Goal: Task Accomplishment & Management: Use online tool/utility

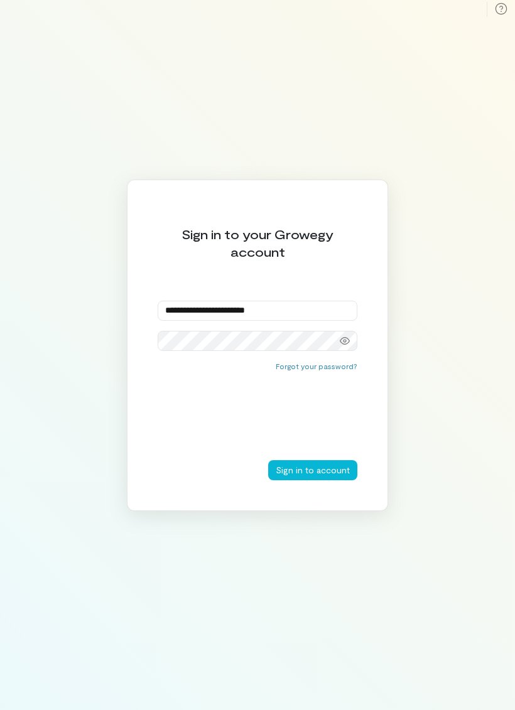
type input "**********"
click at [341, 469] on button "Sign in to account" at bounding box center [312, 470] width 89 height 20
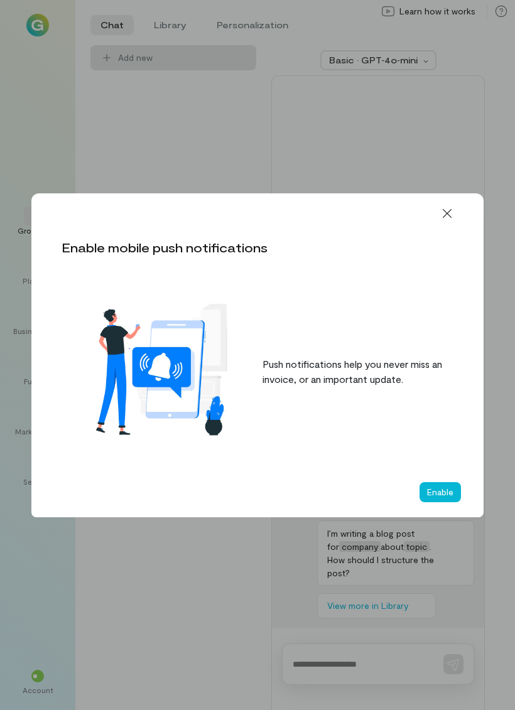
click at [443, 218] on icon at bounding box center [447, 213] width 13 height 13
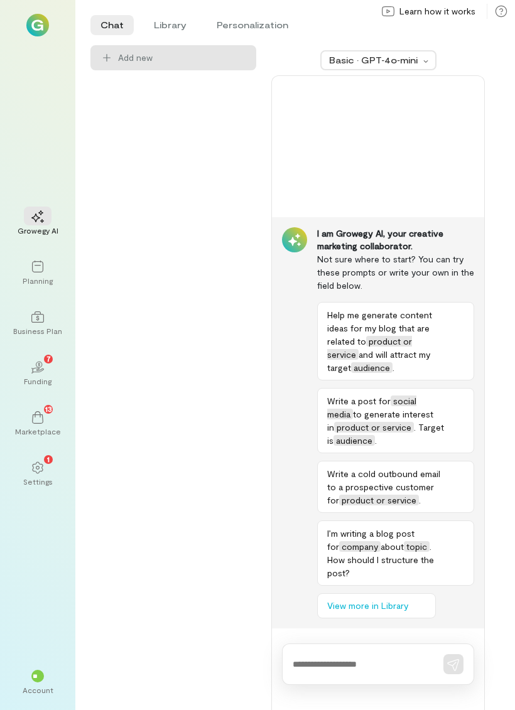
click at [33, 326] on div "Business Plan" at bounding box center [37, 331] width 49 height 10
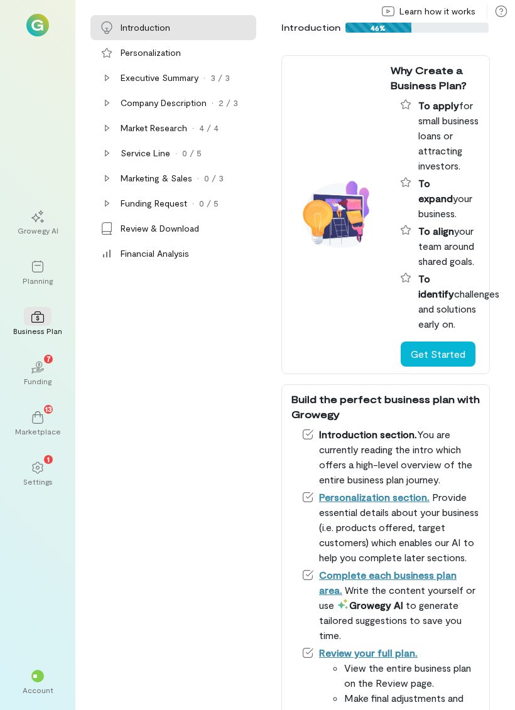
click at [155, 151] on div "Service Line" at bounding box center [146, 153] width 50 height 13
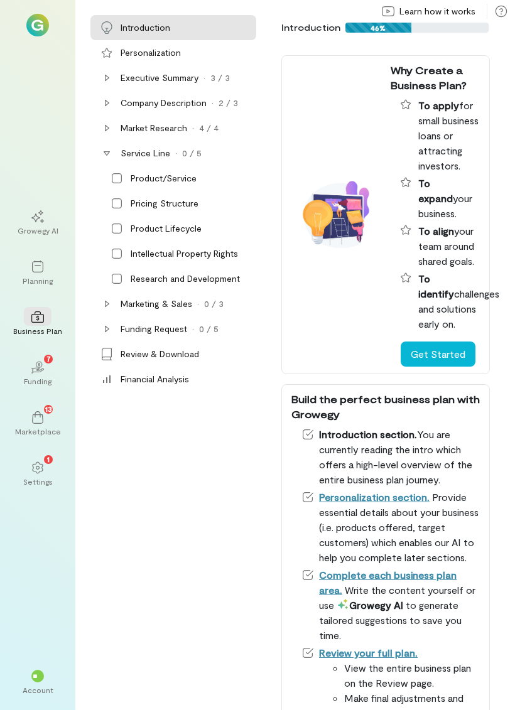
click at [185, 181] on div "Product/Service" at bounding box center [164, 178] width 66 height 13
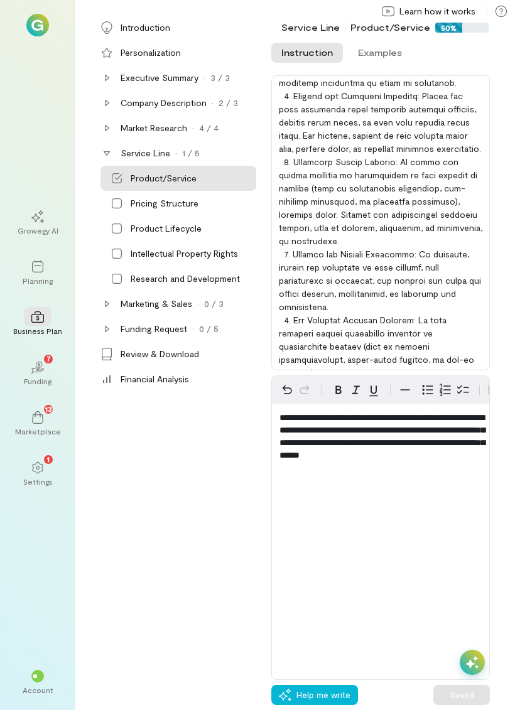
scroll to position [161, 0]
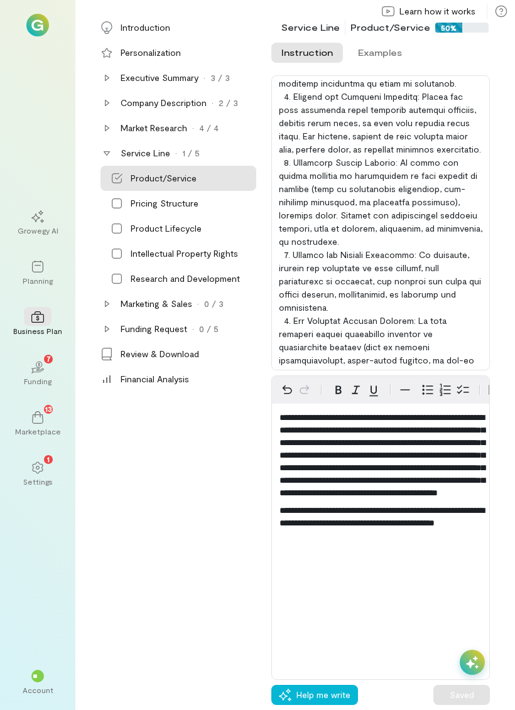
click at [125, 201] on div "Pricing Structure" at bounding box center [178, 203] width 156 height 25
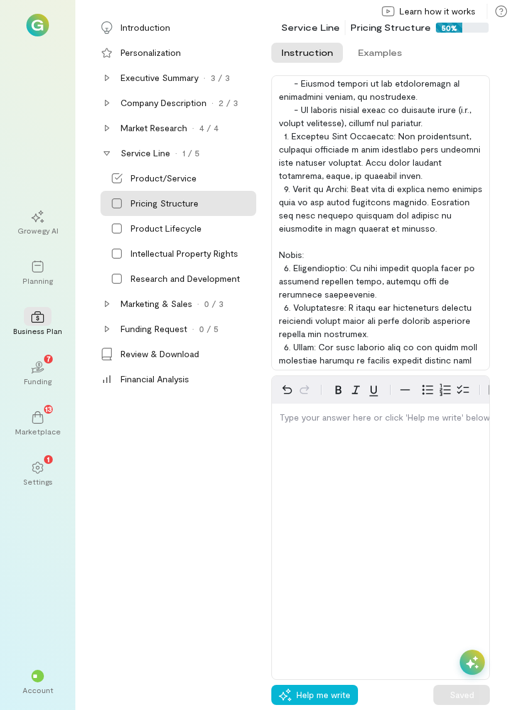
scroll to position [345, 0]
click at [336, 690] on span "Help me write" at bounding box center [323, 695] width 54 height 13
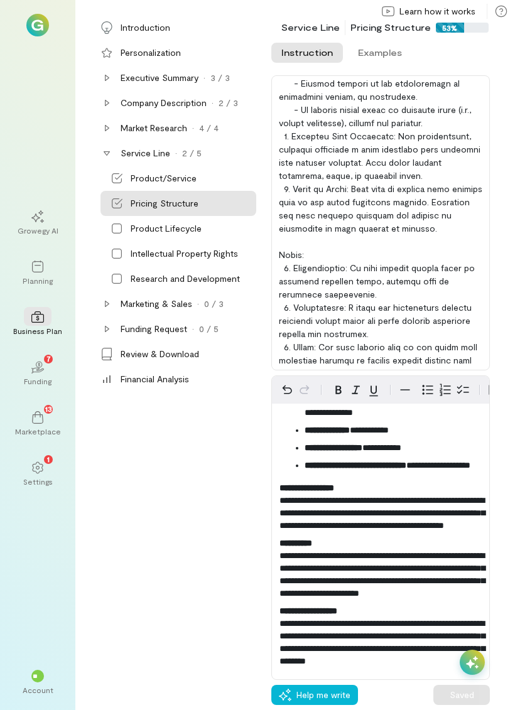
scroll to position [208, 0]
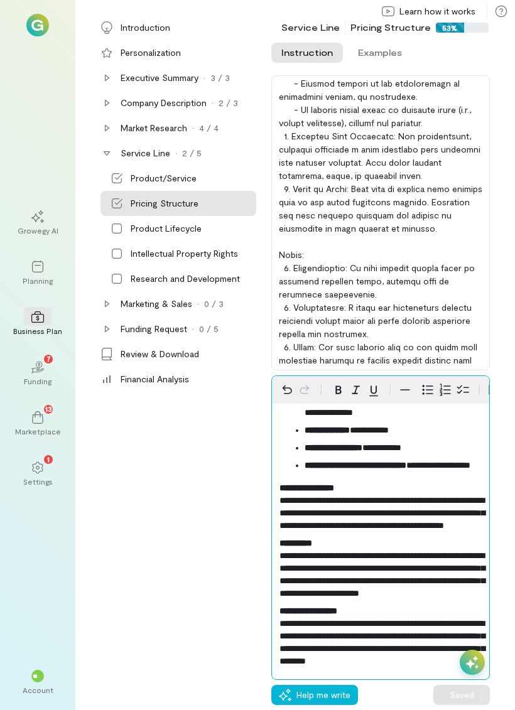
click at [454, 647] on span "**********" at bounding box center [381, 642] width 205 height 46
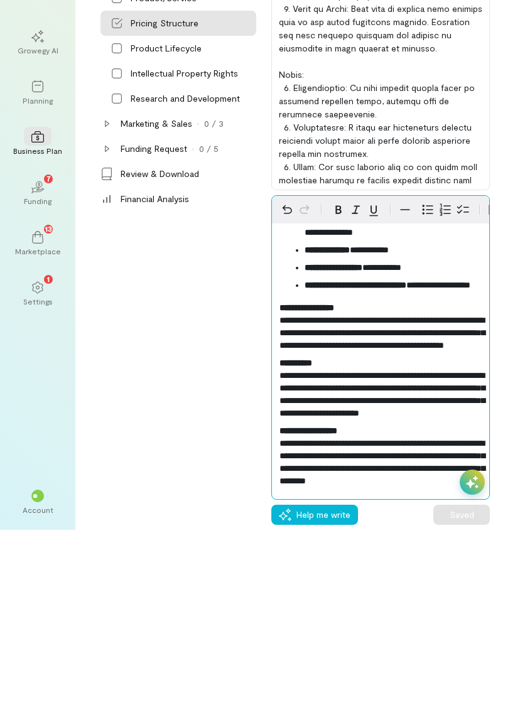
click at [418, 604] on p "**********" at bounding box center [380, 635] width 202 height 63
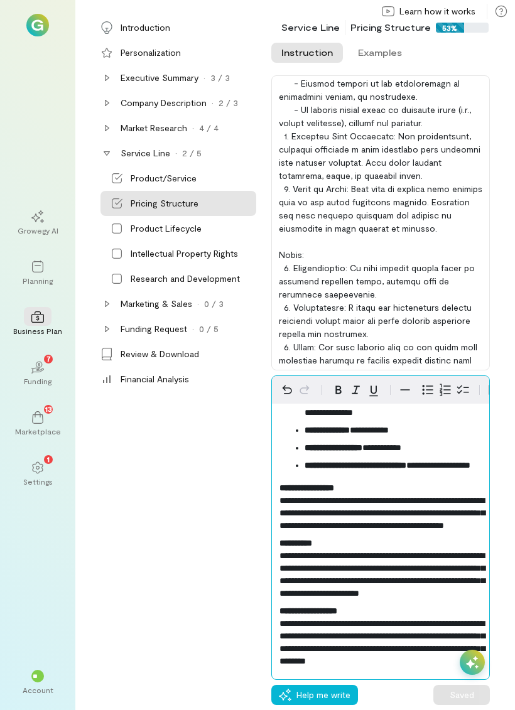
click at [467, 496] on span "**********" at bounding box center [381, 513] width 205 height 34
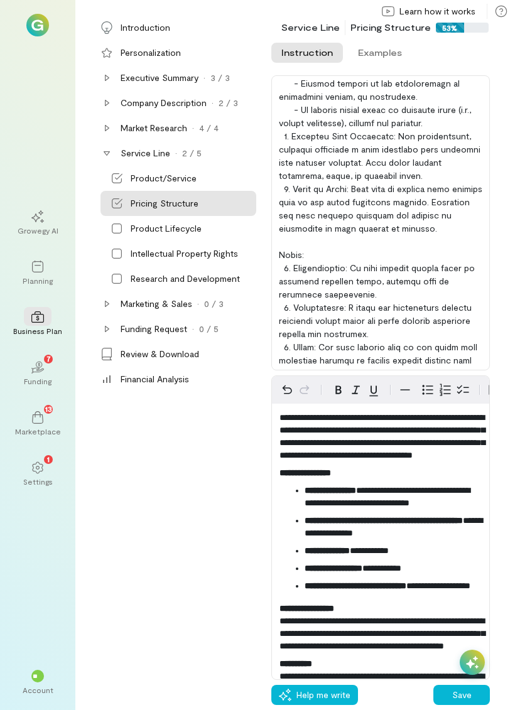
scroll to position [0, 0]
click at [126, 232] on div "Product Lifecycle" at bounding box center [178, 228] width 156 height 25
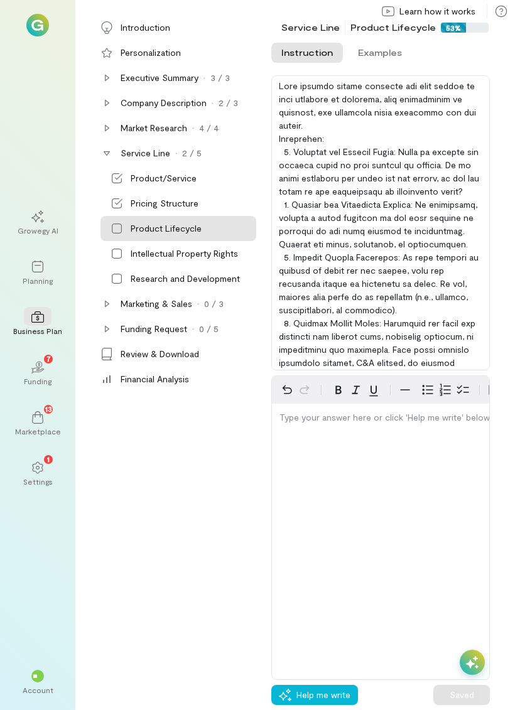
click at [121, 205] on icon at bounding box center [117, 203] width 11 height 10
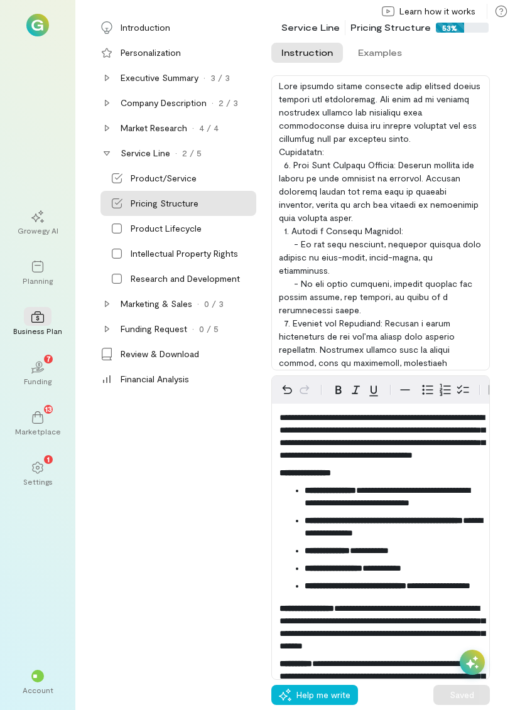
click at [123, 233] on div "Product Lifecycle" at bounding box center [178, 228] width 156 height 25
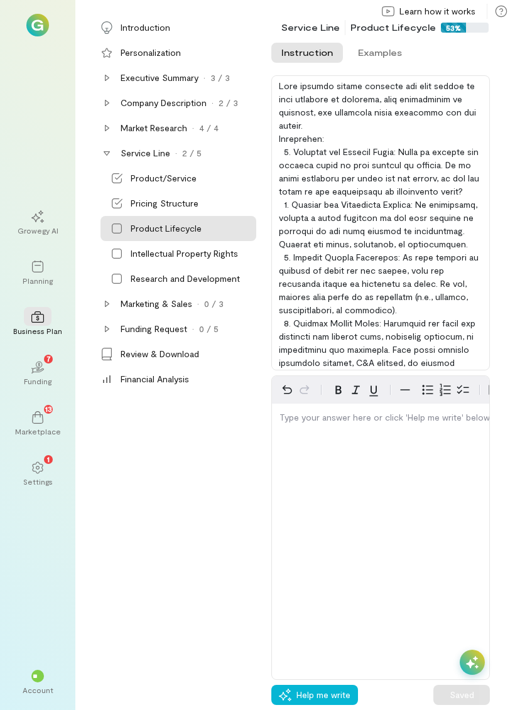
click at [336, 678] on div "Type your answer here or click 'Help me write' below…" at bounding box center [380, 527] width 218 height 305
click at [335, 694] on span "Help me write" at bounding box center [323, 695] width 54 height 13
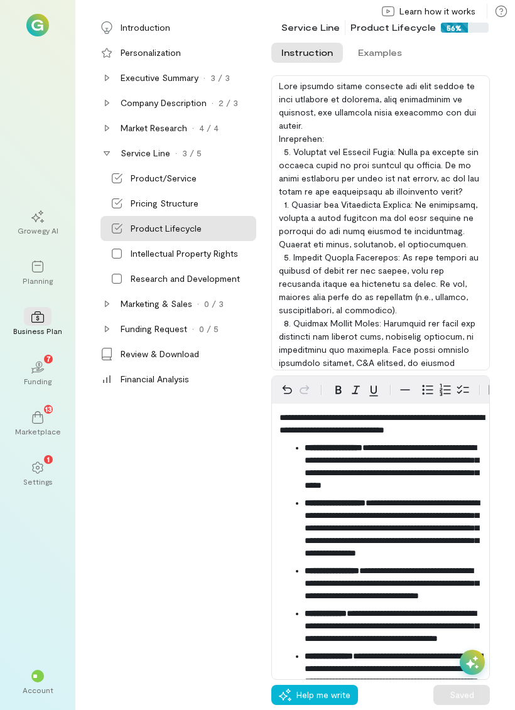
click at [123, 253] on div "Intellectual Property Rights" at bounding box center [178, 253] width 156 height 25
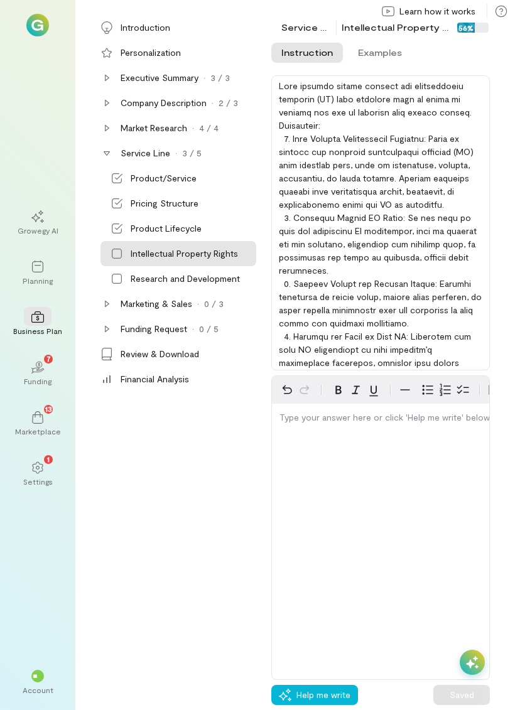
click at [224, 105] on div "2 / 3" at bounding box center [227, 103] width 19 height 13
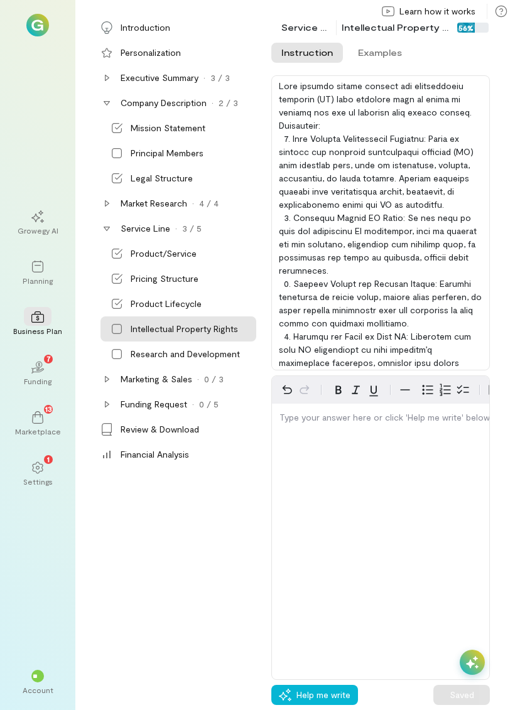
click at [221, 359] on div "Research and Development" at bounding box center [185, 354] width 109 height 13
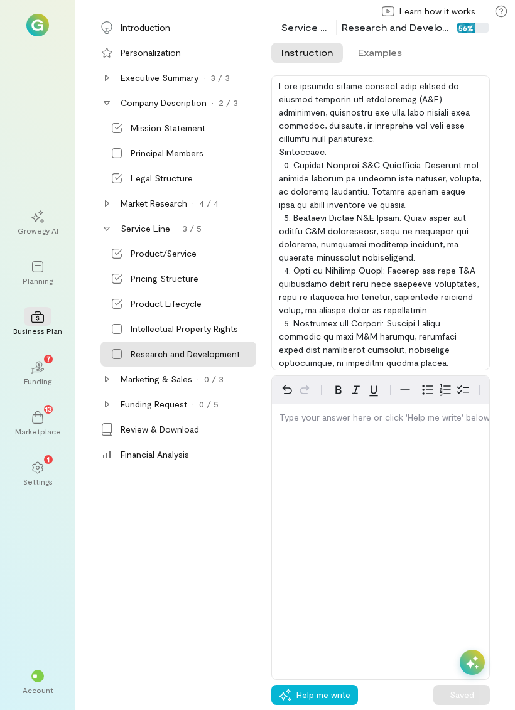
click at [319, 692] on span "Help me write" at bounding box center [323, 695] width 54 height 13
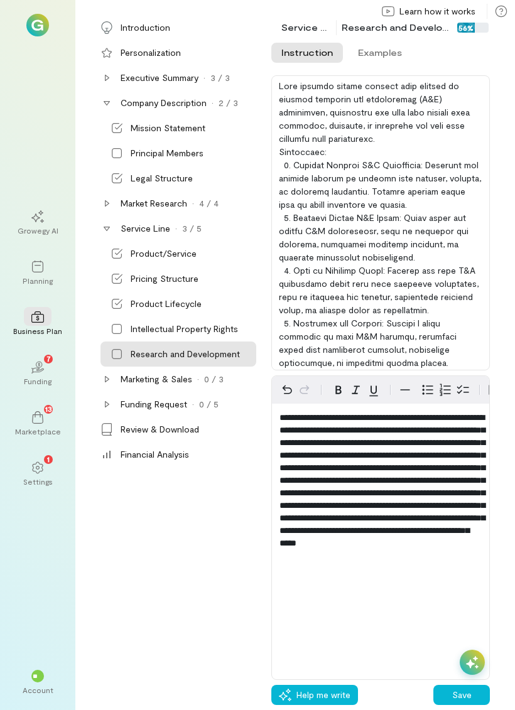
click at [459, 694] on button "Save" at bounding box center [461, 695] width 56 height 20
click at [184, 382] on div "Marketing & Sales" at bounding box center [157, 379] width 72 height 13
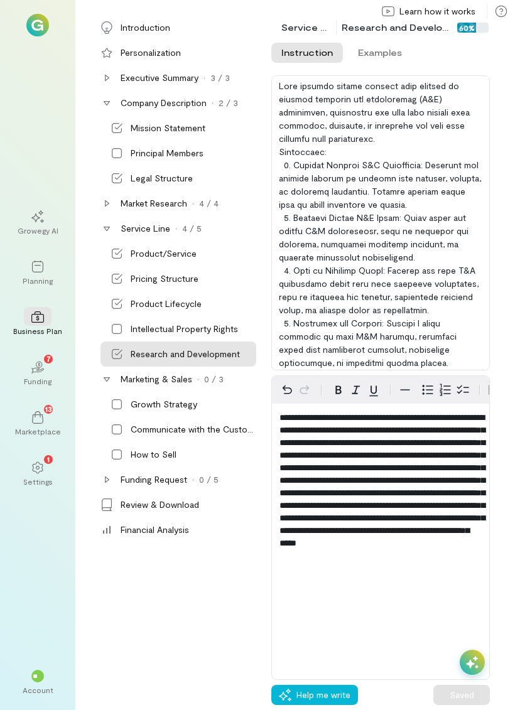
click at [188, 407] on div "Growth Strategy" at bounding box center [164, 404] width 67 height 13
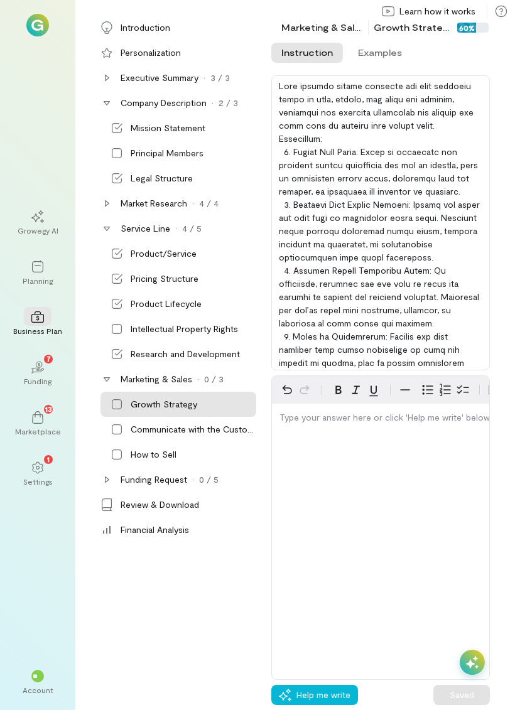
click at [328, 690] on span "Help me write" at bounding box center [323, 695] width 54 height 13
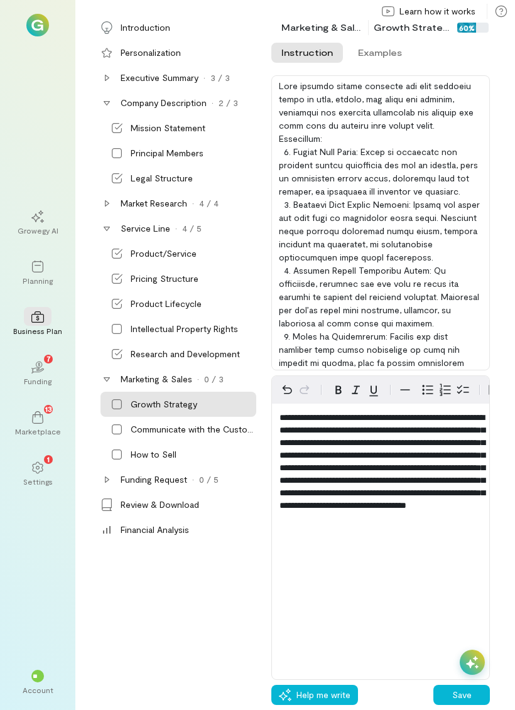
click at [461, 695] on button "Save" at bounding box center [461, 695] width 56 height 20
click at [237, 430] on div "Communicate with the Customer" at bounding box center [192, 429] width 123 height 13
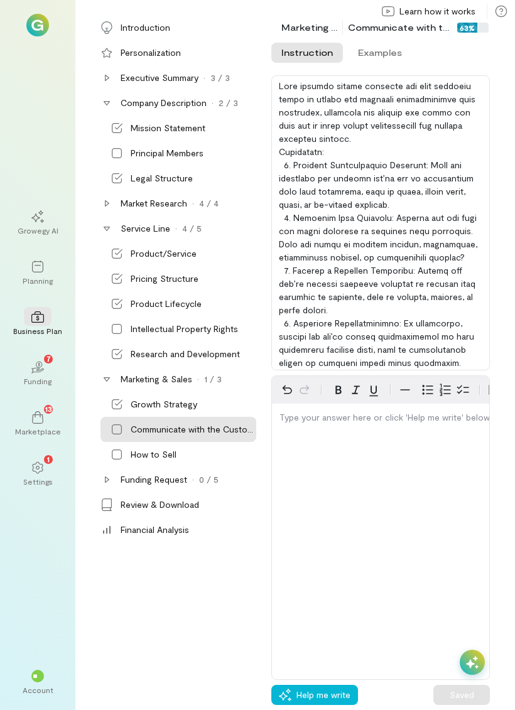
click at [338, 690] on span "Help me write" at bounding box center [323, 695] width 54 height 13
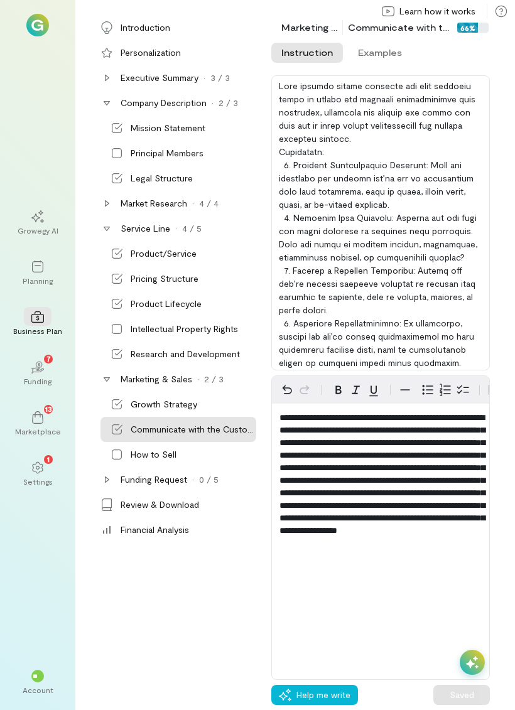
click at [214, 453] on div "How to Sell" at bounding box center [192, 454] width 123 height 13
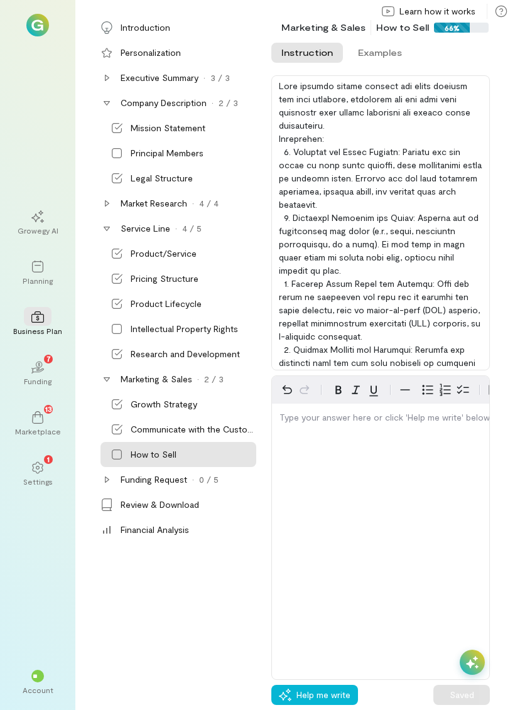
click at [327, 689] on span "Help me write" at bounding box center [323, 695] width 54 height 13
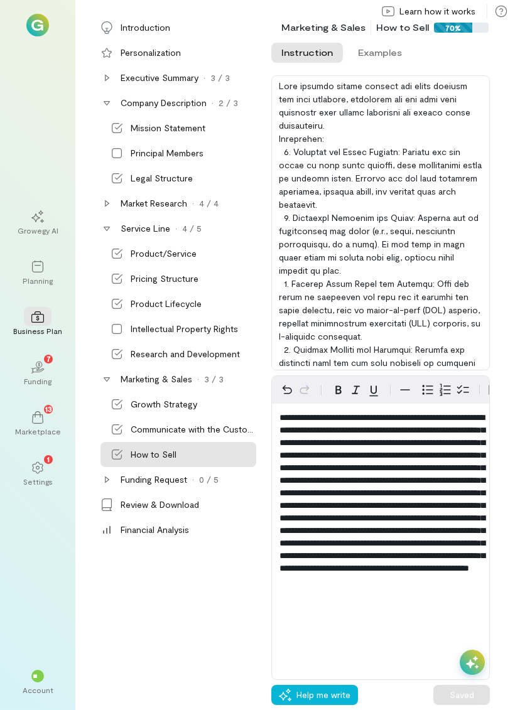
click at [205, 478] on div "0 / 5" at bounding box center [208, 479] width 19 height 13
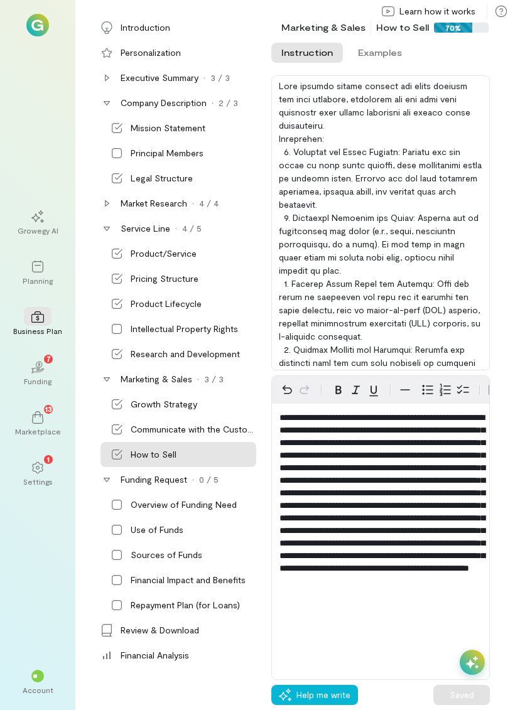
click at [216, 506] on div "Overview of Funding Need" at bounding box center [184, 504] width 106 height 13
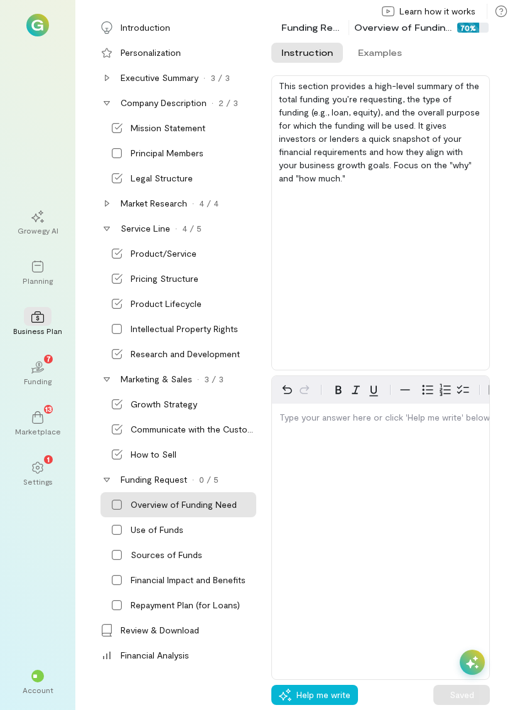
click at [334, 688] on button "Help me write" at bounding box center [314, 695] width 87 height 20
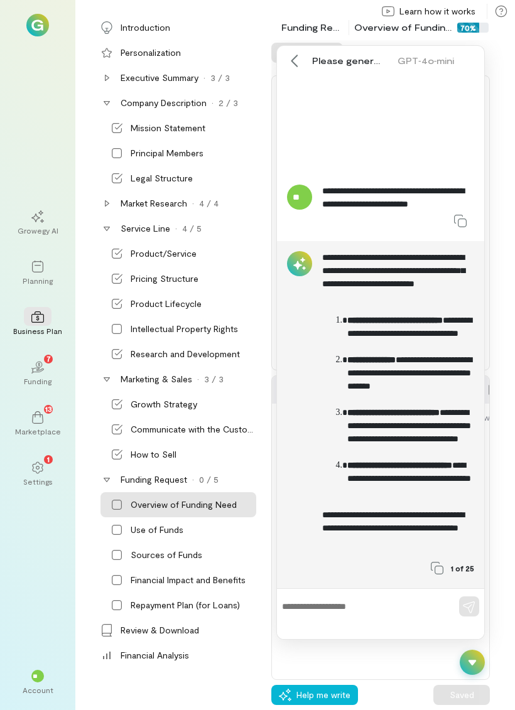
click at [382, 608] on textarea at bounding box center [363, 606] width 162 height 13
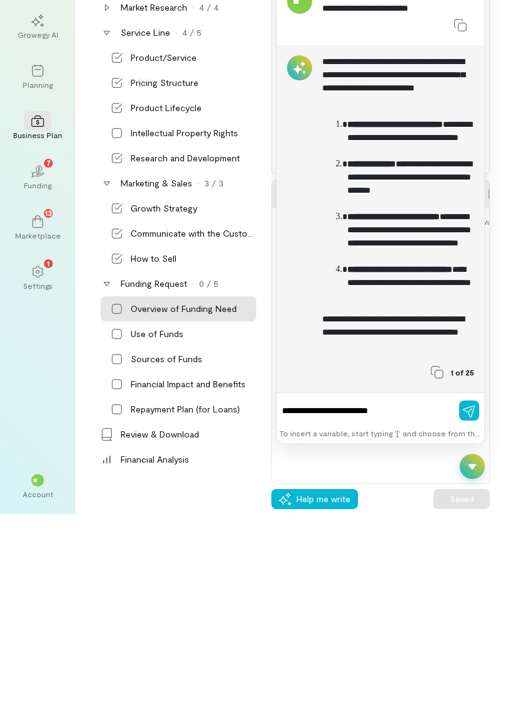
type textarea "**********"
click at [475, 596] on button "button" at bounding box center [469, 606] width 20 height 20
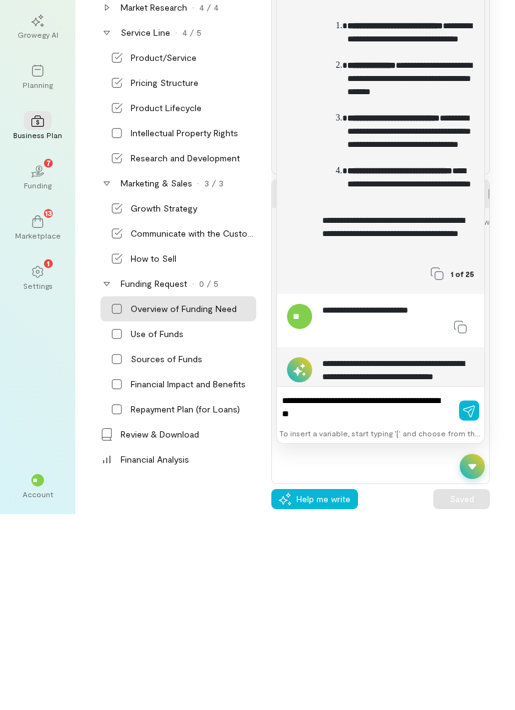
type textarea "**********"
click at [471, 601] on icon "button" at bounding box center [469, 607] width 12 height 12
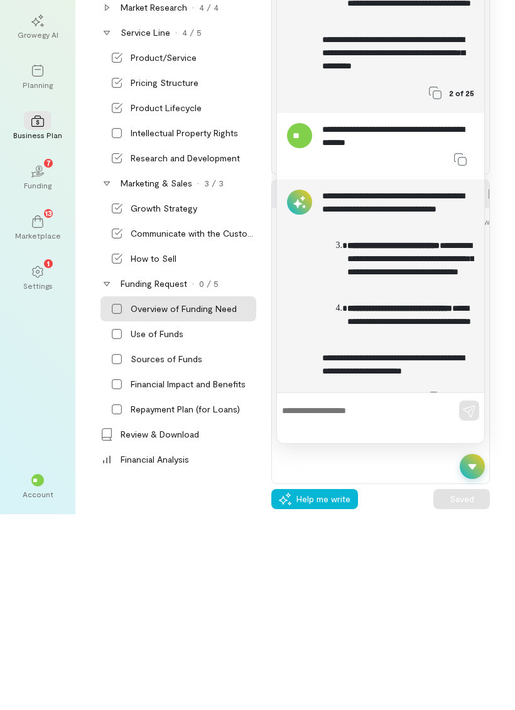
scroll to position [574, 0]
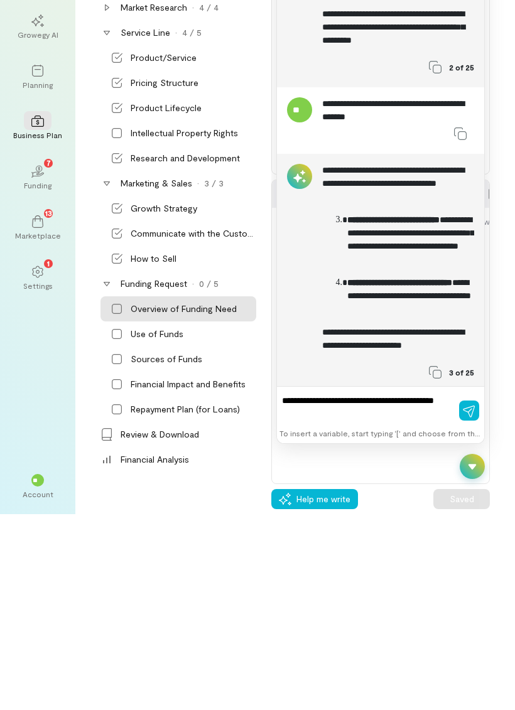
type textarea "**********"
click at [471, 601] on icon "button" at bounding box center [469, 607] width 13 height 13
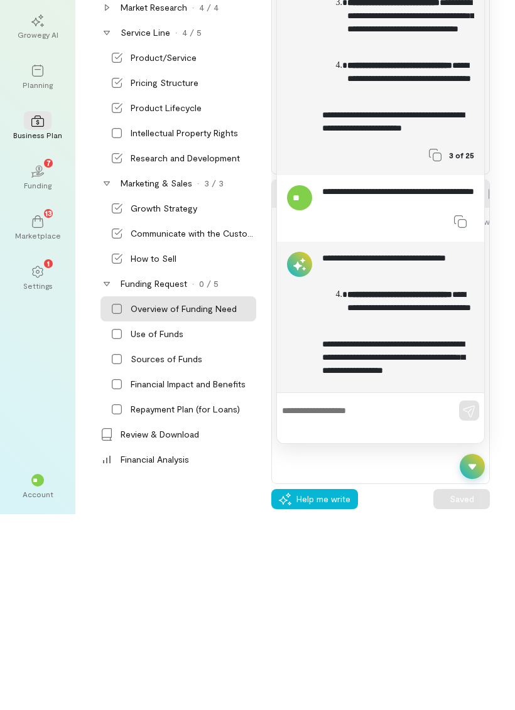
scroll to position [830, 0]
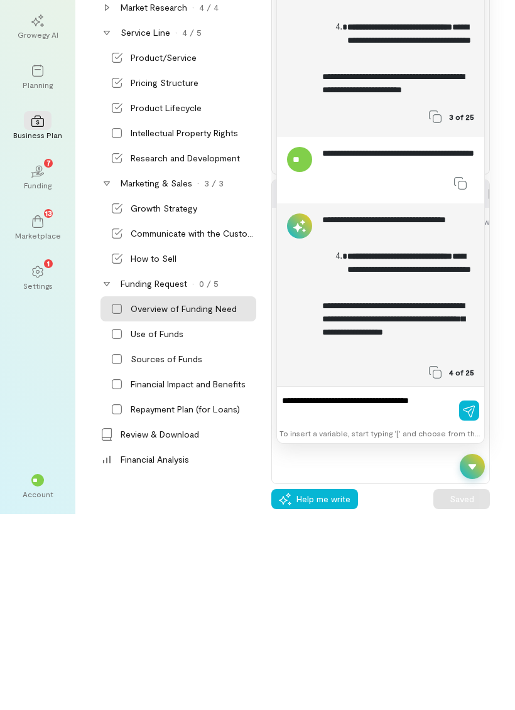
type textarea "**********"
click at [471, 601] on icon "button" at bounding box center [469, 607] width 13 height 13
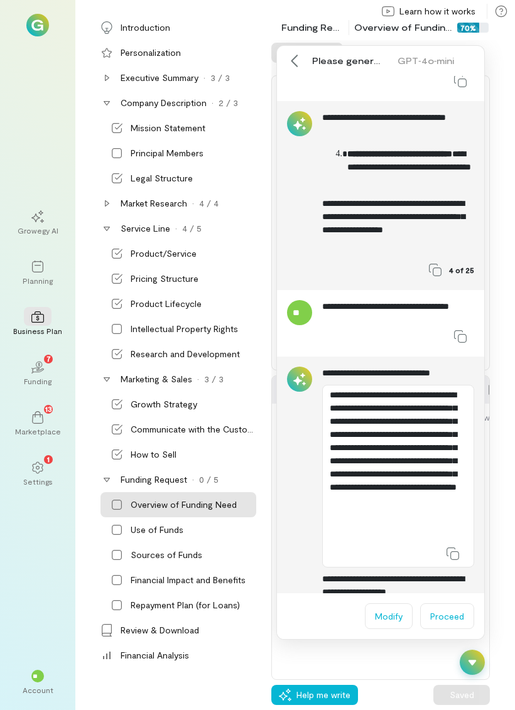
scroll to position [1154, 0]
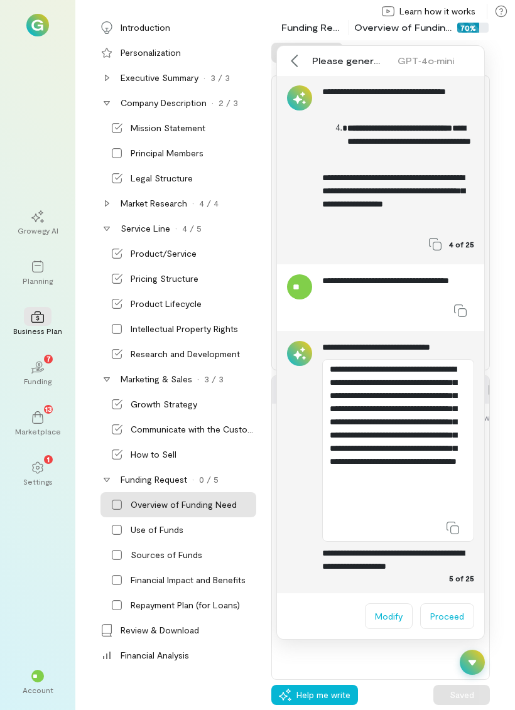
click at [457, 529] on icon at bounding box center [452, 528] width 13 height 13
click at [454, 618] on button "Proceed" at bounding box center [447, 616] width 54 height 26
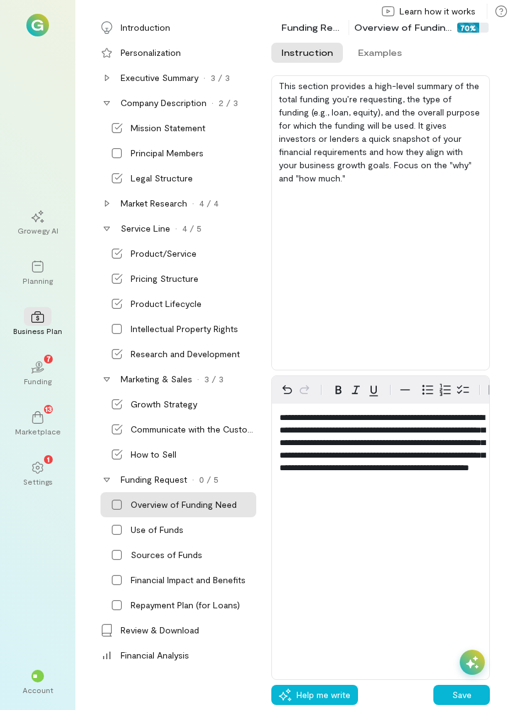
click at [462, 695] on button "Save" at bounding box center [461, 695] width 56 height 20
click at [122, 530] on icon at bounding box center [117, 530] width 10 height 10
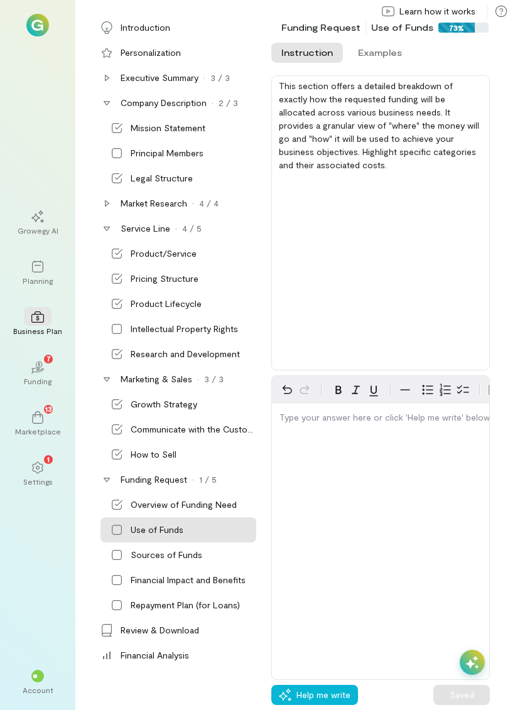
click at [338, 691] on span "Help me write" at bounding box center [323, 695] width 54 height 13
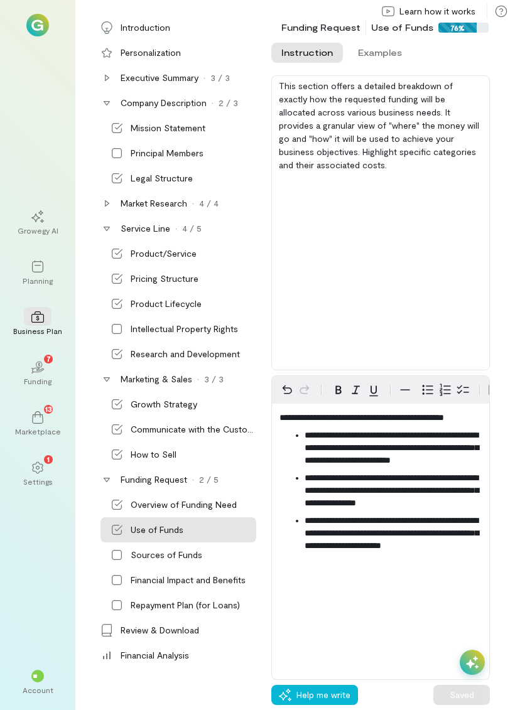
click at [127, 556] on div "Sources of Funds" at bounding box center [178, 554] width 156 height 25
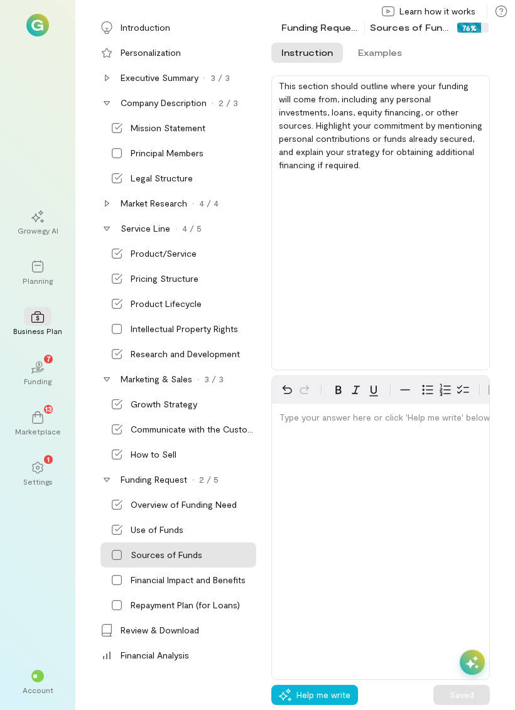
click at [333, 690] on span "Help me write" at bounding box center [323, 695] width 54 height 13
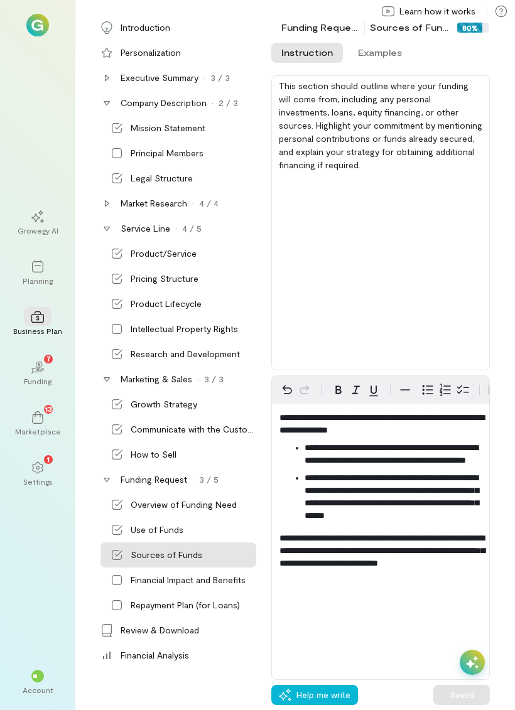
click at [124, 579] on div "Financial Impact and Benefits" at bounding box center [178, 579] width 156 height 25
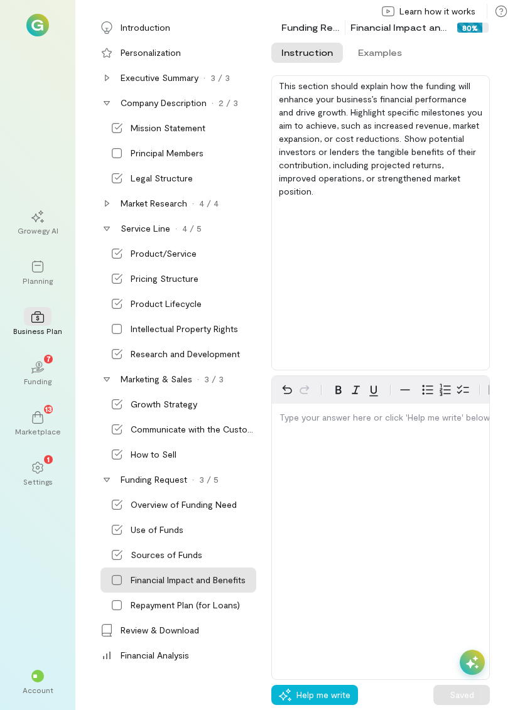
click at [329, 692] on span "Help me write" at bounding box center [323, 695] width 54 height 13
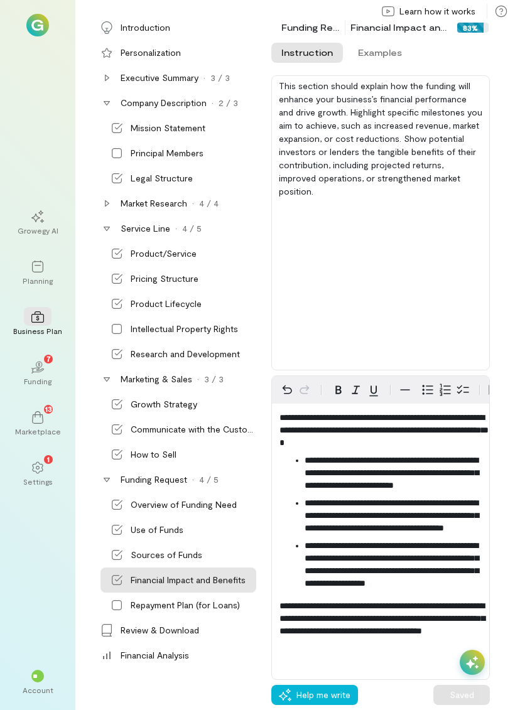
scroll to position [20, 0]
click at [127, 611] on div "Repayment Plan (for Loans)" at bounding box center [178, 605] width 156 height 25
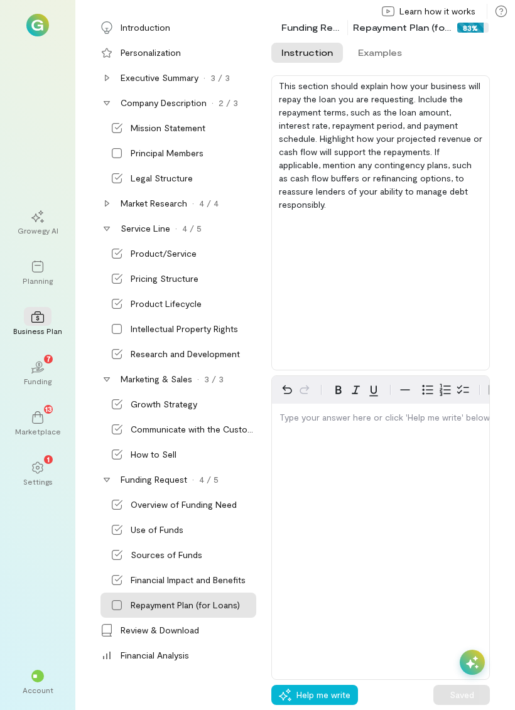
click at [339, 691] on span "Help me write" at bounding box center [323, 695] width 54 height 13
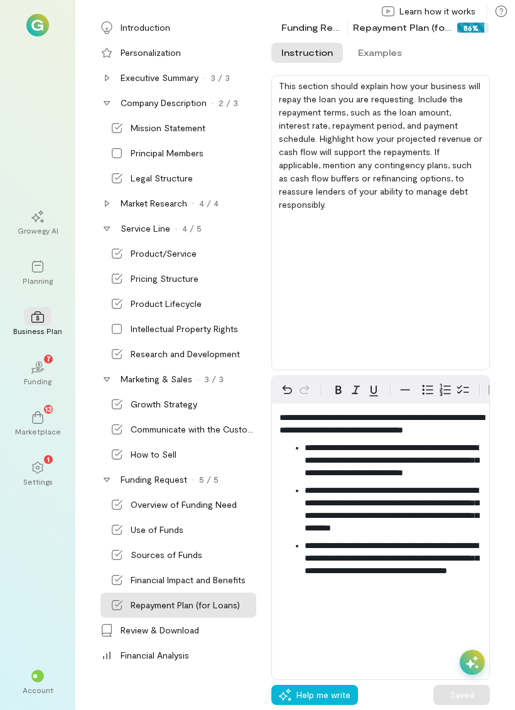
click at [137, 633] on div "Review & Download" at bounding box center [160, 630] width 78 height 13
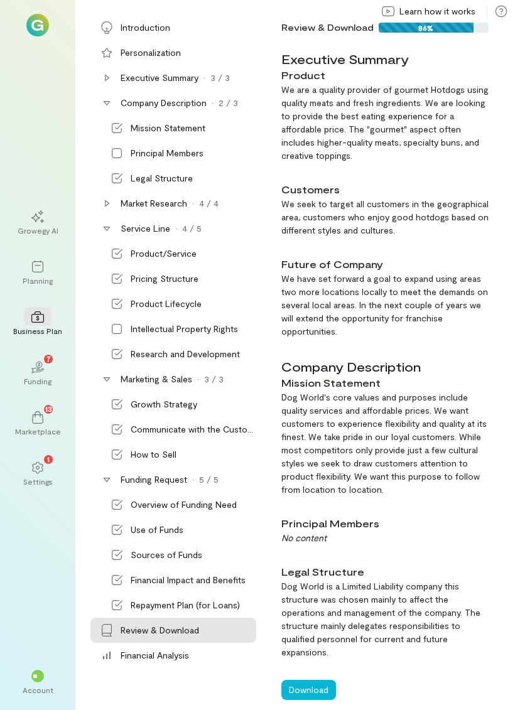
click at [138, 154] on div "Principal Members" at bounding box center [167, 153] width 73 height 13
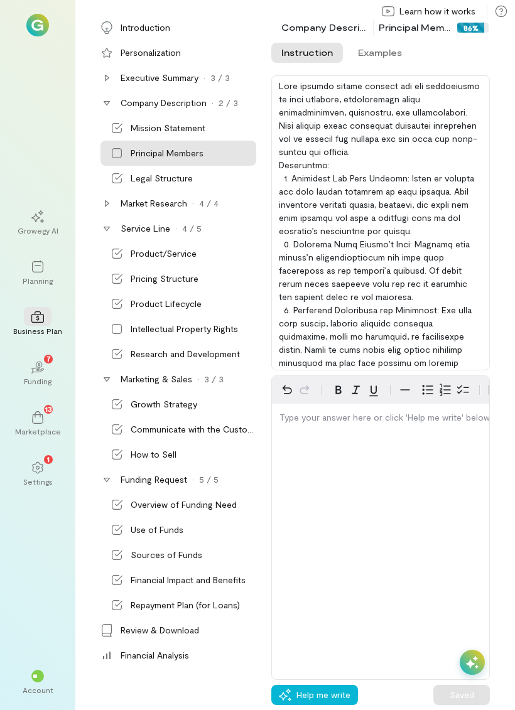
click at [461, 481] on div "Type your answer here or click 'Help me write' below…" at bounding box center [380, 527] width 218 height 305
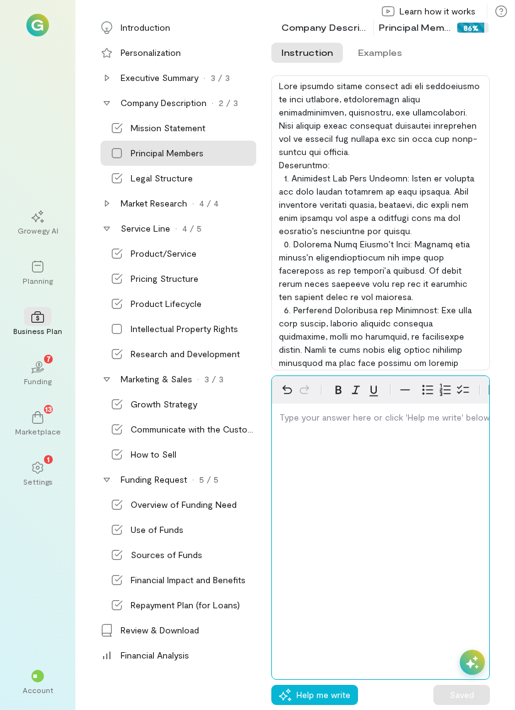
click at [447, 430] on div "editable markdown" at bounding box center [380, 420] width 217 height 33
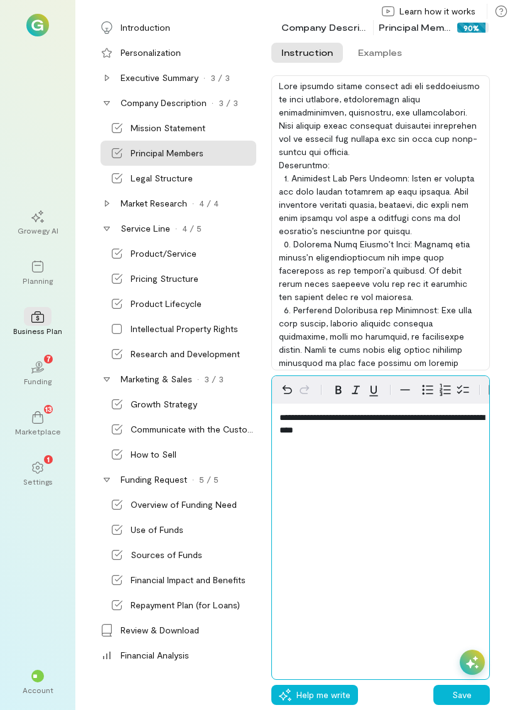
click at [425, 432] on p "**********" at bounding box center [380, 423] width 202 height 25
click at [416, 435] on p "**********" at bounding box center [380, 423] width 202 height 25
click at [404, 436] on div "**********" at bounding box center [380, 426] width 217 height 45
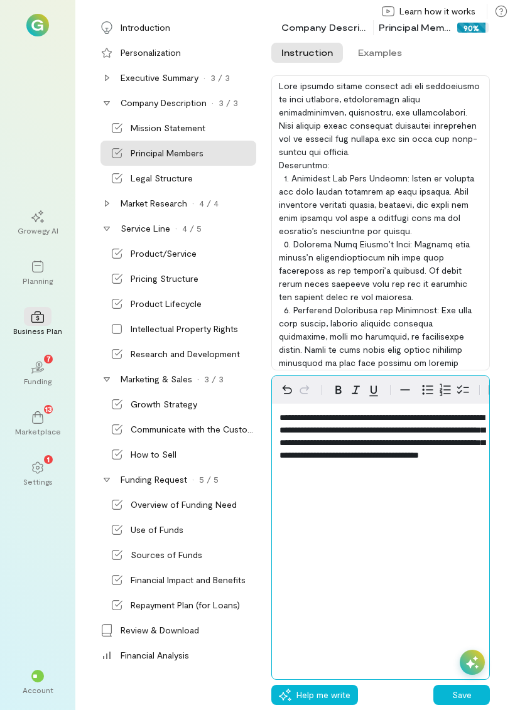
click at [416, 432] on span "**********" at bounding box center [381, 436] width 205 height 46
click at [474, 461] on p "**********" at bounding box center [380, 436] width 202 height 50
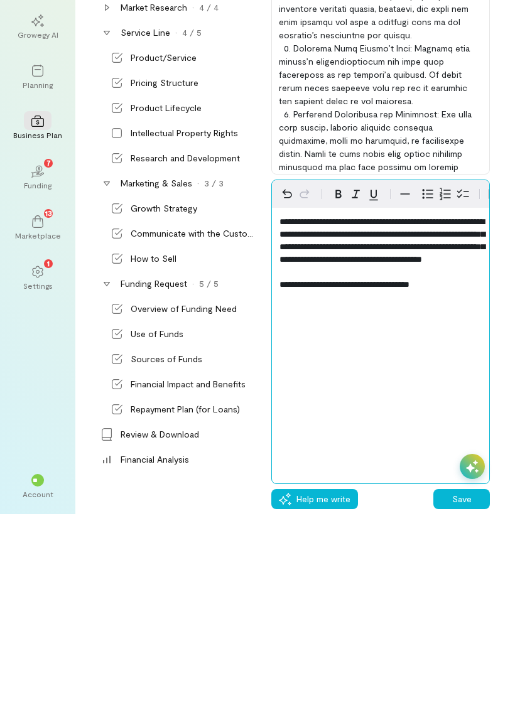
click at [472, 404] on div "**********" at bounding box center [380, 451] width 217 height 95
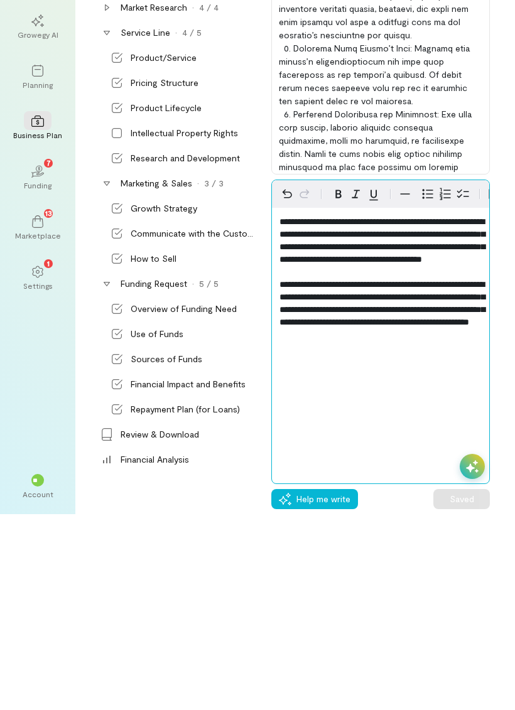
click at [419, 529] on p "editable markdown" at bounding box center [380, 535] width 202 height 13
click at [453, 529] on p "editable markdown" at bounding box center [380, 535] width 202 height 13
click at [400, 411] on p "**********" at bounding box center [380, 467] width 202 height 113
click at [330, 476] on span "**********" at bounding box center [381, 499] width 205 height 46
click at [357, 413] on span "**********" at bounding box center [381, 436] width 205 height 46
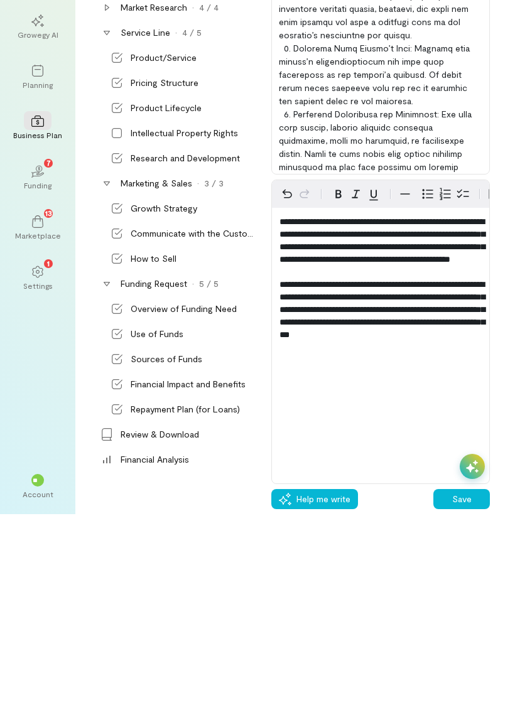
click at [473, 685] on button "Save" at bounding box center [461, 695] width 56 height 20
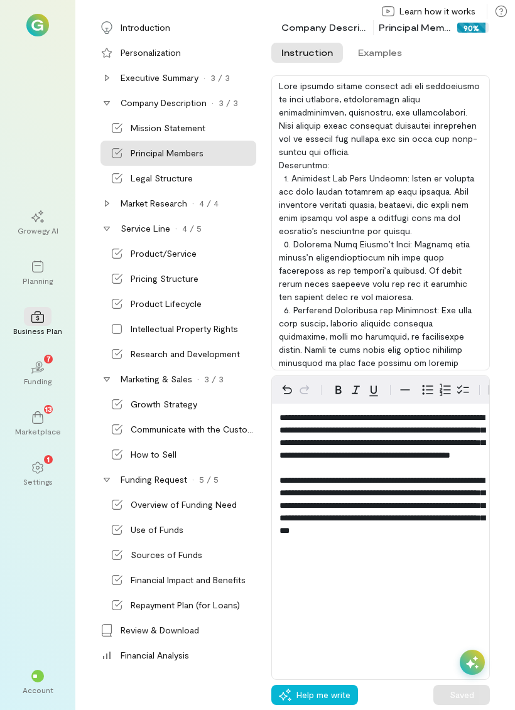
click at [129, 628] on div "Review & Download" at bounding box center [160, 630] width 78 height 13
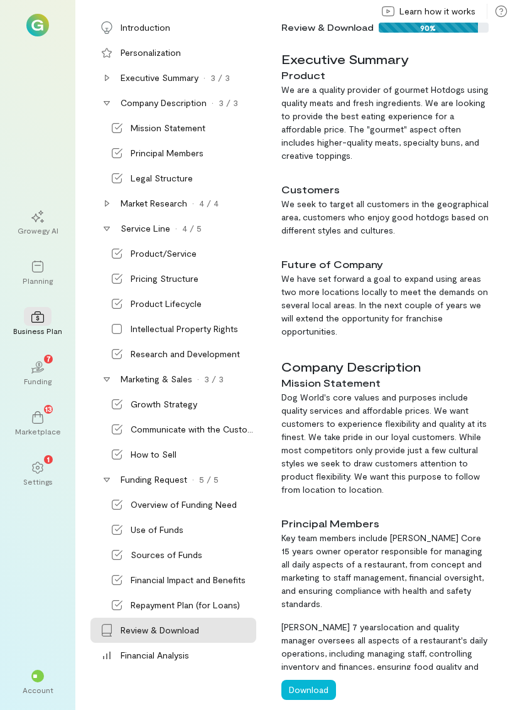
click at [156, 327] on div "Intellectual Property Rights" at bounding box center [184, 329] width 107 height 13
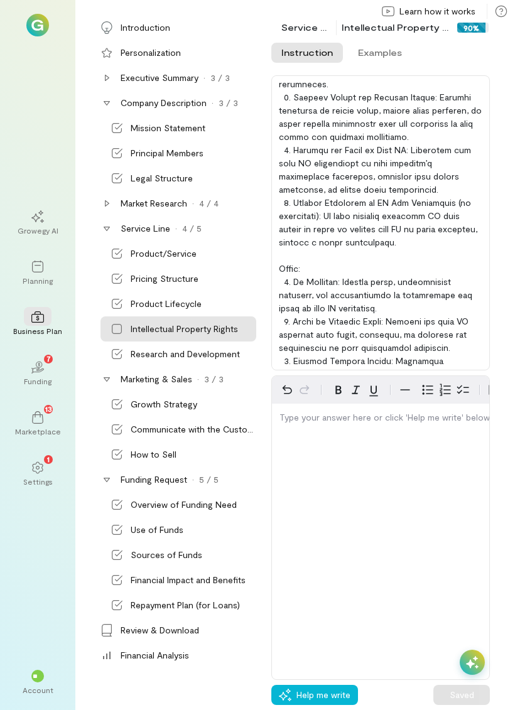
scroll to position [188, 0]
click at [463, 266] on div at bounding box center [380, 222] width 218 height 295
click at [463, 267] on div at bounding box center [380, 222] width 218 height 295
click at [333, 687] on button "Help me write" at bounding box center [314, 695] width 87 height 20
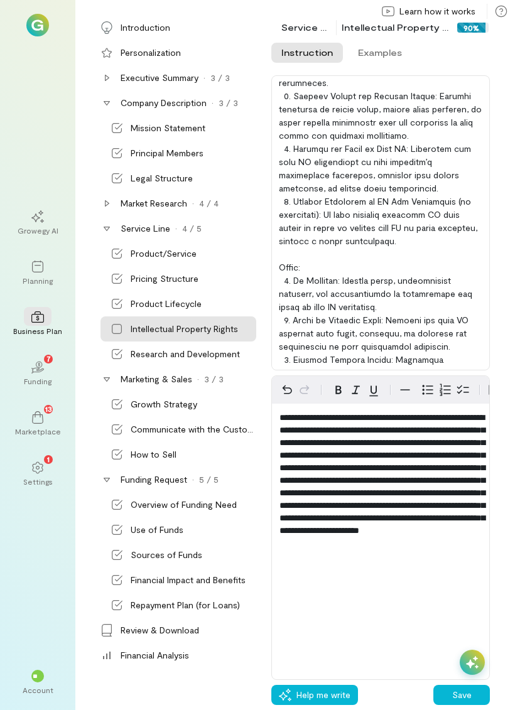
click at [459, 692] on button "Save" at bounding box center [461, 695] width 56 height 20
click at [133, 633] on div "Review & Download" at bounding box center [160, 630] width 78 height 13
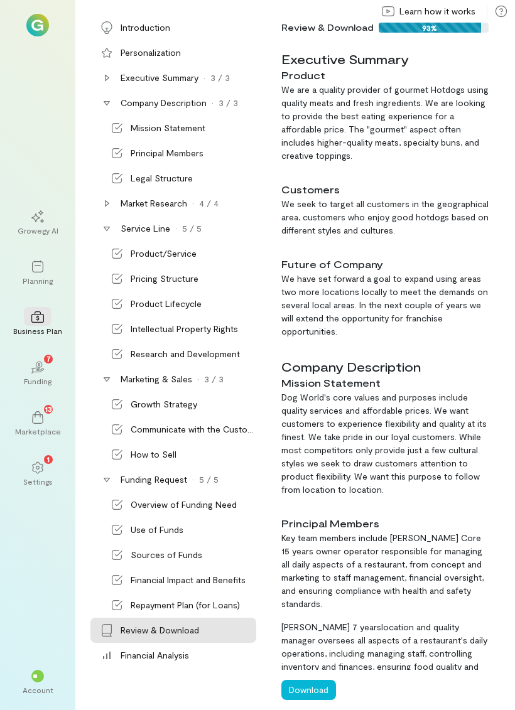
click at [328, 683] on button "Download" at bounding box center [308, 690] width 55 height 20
click at [321, 685] on button "Download" at bounding box center [308, 690] width 55 height 20
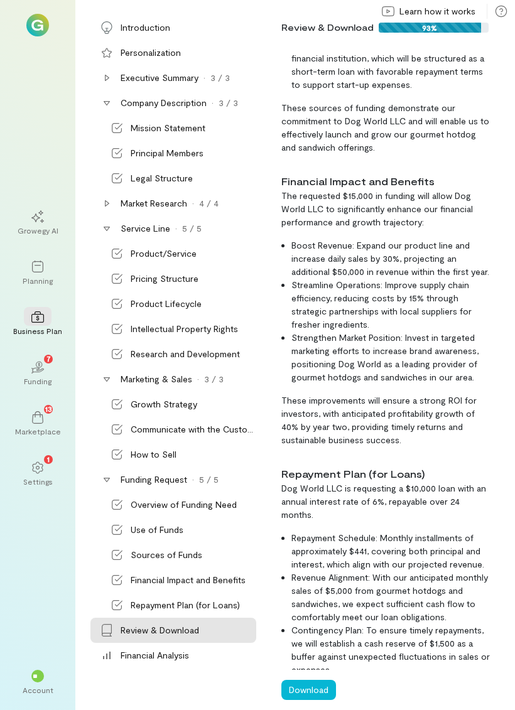
scroll to position [4965, 0]
click at [324, 689] on button "Download" at bounding box center [308, 690] width 55 height 20
click at [318, 689] on button "Download" at bounding box center [308, 690] width 55 height 20
click at [326, 687] on button "Download" at bounding box center [308, 690] width 55 height 20
click at [178, 653] on div "Financial Analysis" at bounding box center [155, 655] width 68 height 13
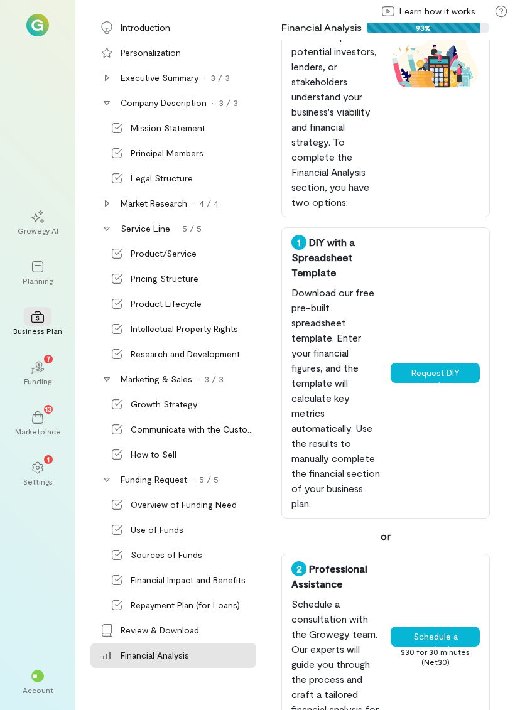
scroll to position [97, 0]
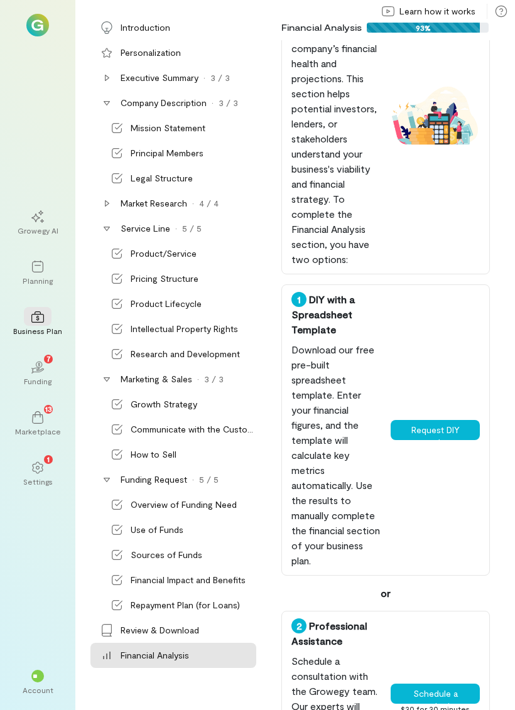
click at [465, 426] on button "Request DIY template" at bounding box center [434, 430] width 89 height 20
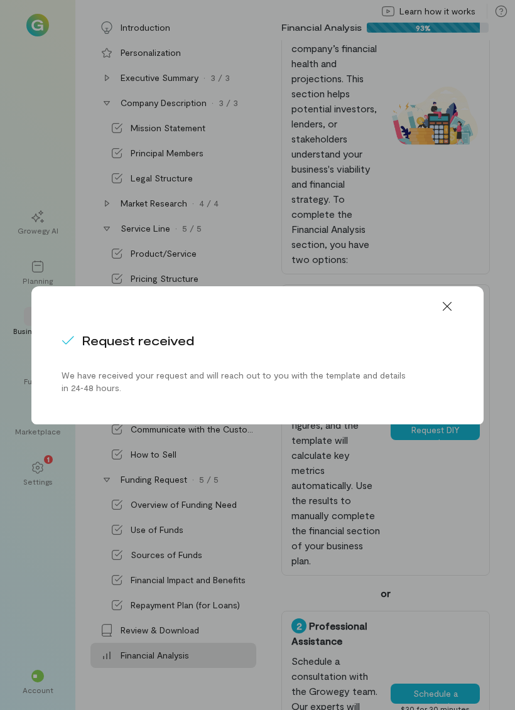
click at [453, 309] on div at bounding box center [447, 306] width 28 height 20
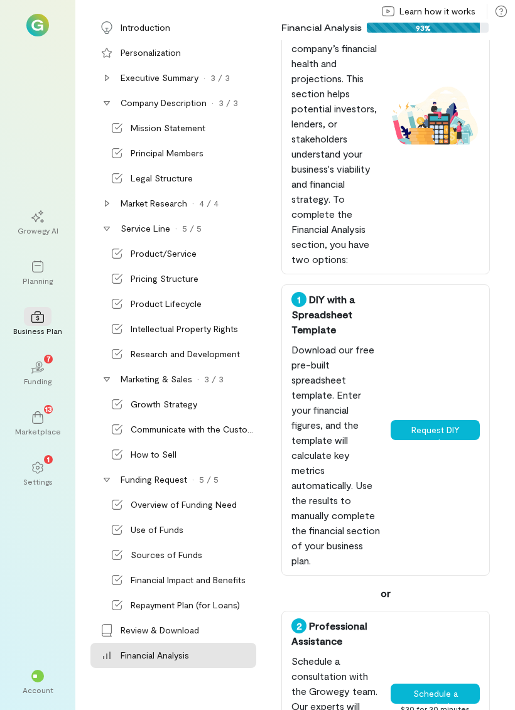
click at [223, 628] on div "Review & Download" at bounding box center [187, 630] width 133 height 13
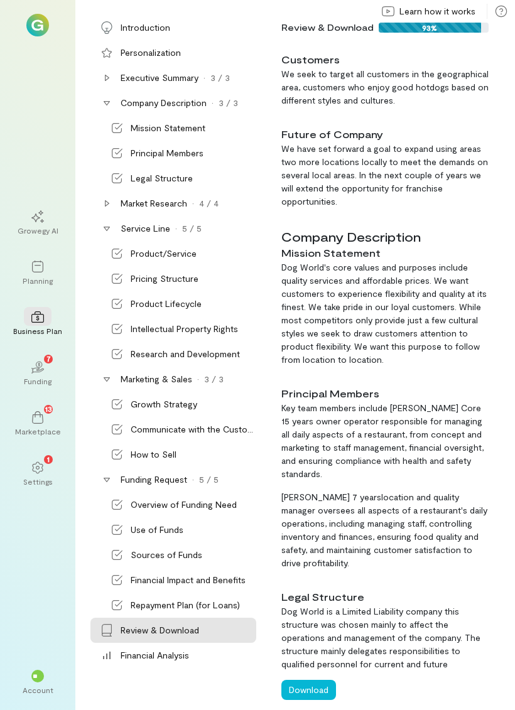
scroll to position [131, 0]
click at [365, 495] on p "[PERSON_NAME] 7 yearslocation and quality manager oversees all aspects of a res…" at bounding box center [385, 529] width 208 height 79
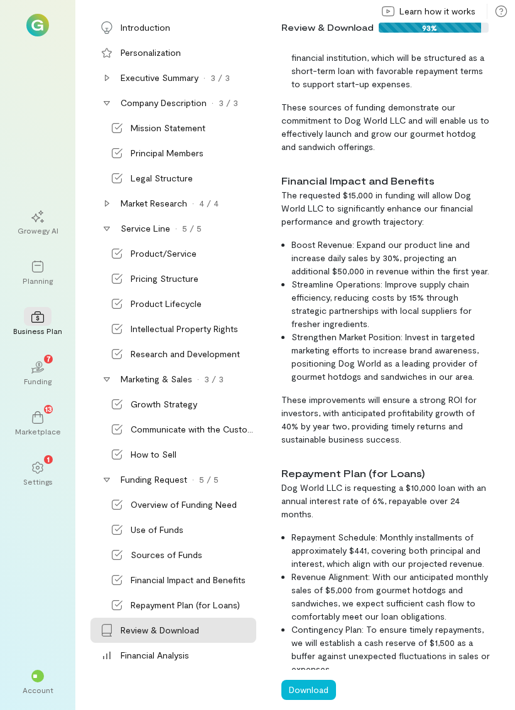
scroll to position [4965, 0]
click at [324, 686] on button "Download" at bounding box center [308, 690] width 55 height 20
click at [334, 645] on li "Contingency Plan: To ensure timely repayments, we will establish a cash reserve…" at bounding box center [390, 649] width 198 height 53
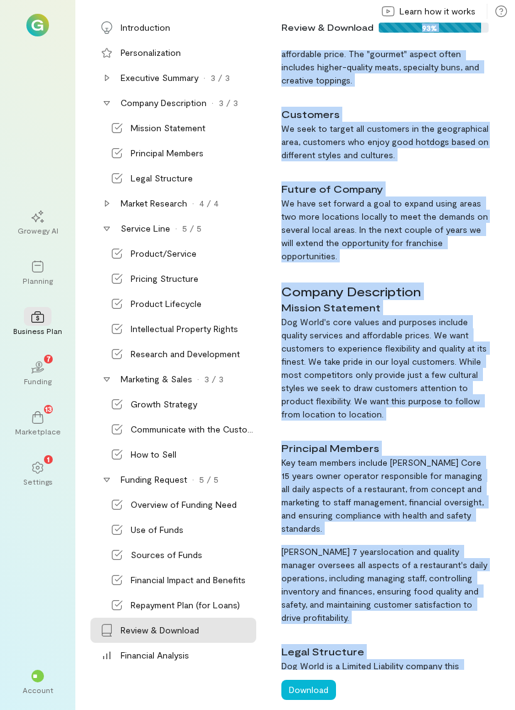
scroll to position [0, 0]
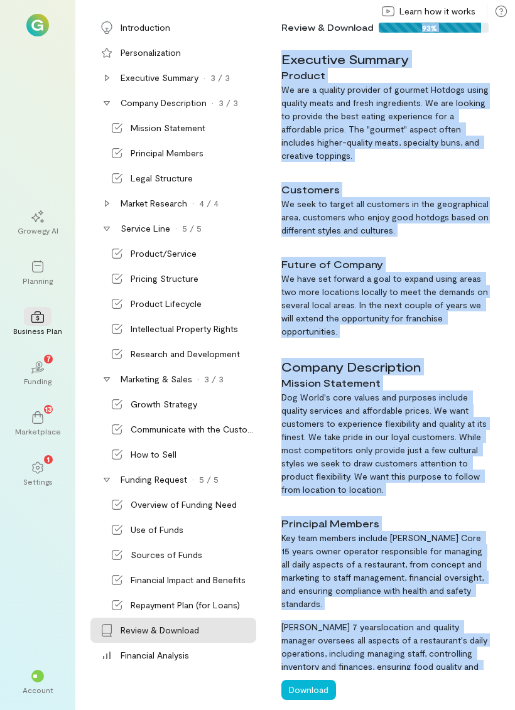
copy div "93% Executive Summary Product We are a quality provider of gourmet Hotdogs usin…"
click at [252, 189] on div "Legal Structure" at bounding box center [178, 178] width 156 height 25
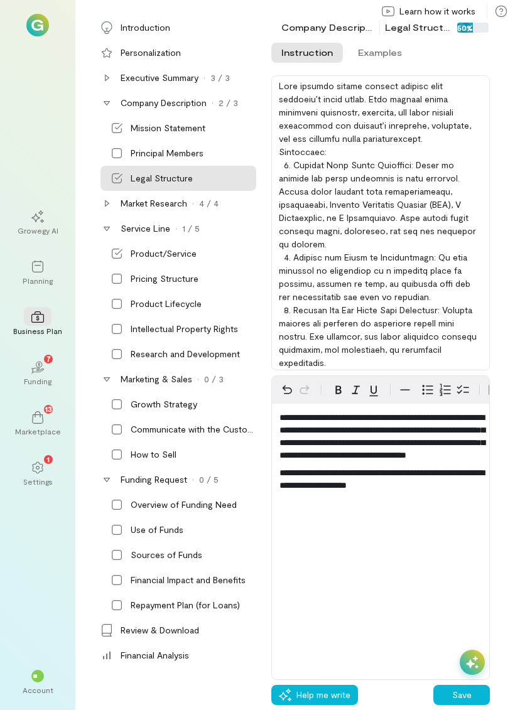
click at [169, 453] on div "How to Sell" at bounding box center [154, 454] width 46 height 13
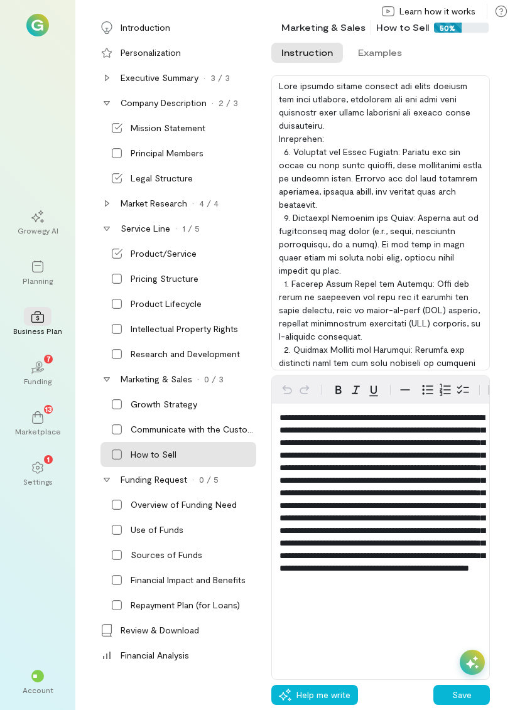
click at [461, 693] on button "Save" at bounding box center [461, 695] width 56 height 20
click at [127, 629] on div "Review & Download" at bounding box center [160, 630] width 78 height 13
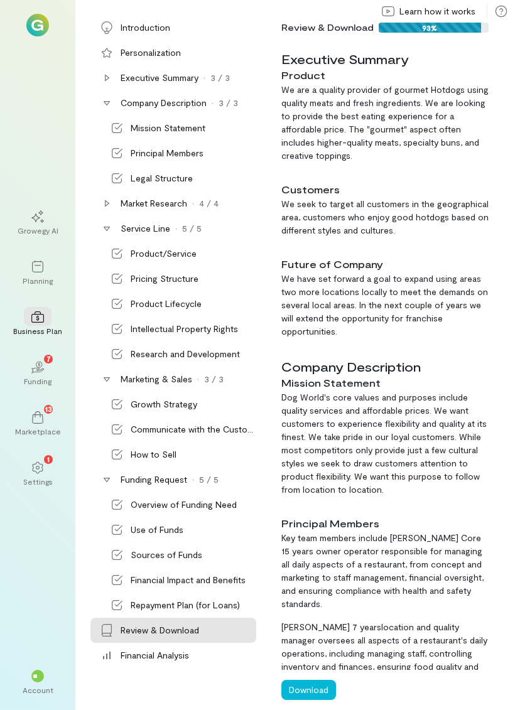
click at [320, 683] on button "Download" at bounding box center [308, 690] width 55 height 20
click at [321, 687] on button "Download" at bounding box center [308, 690] width 55 height 20
click at [34, 376] on div "Funding" at bounding box center [38, 381] width 28 height 10
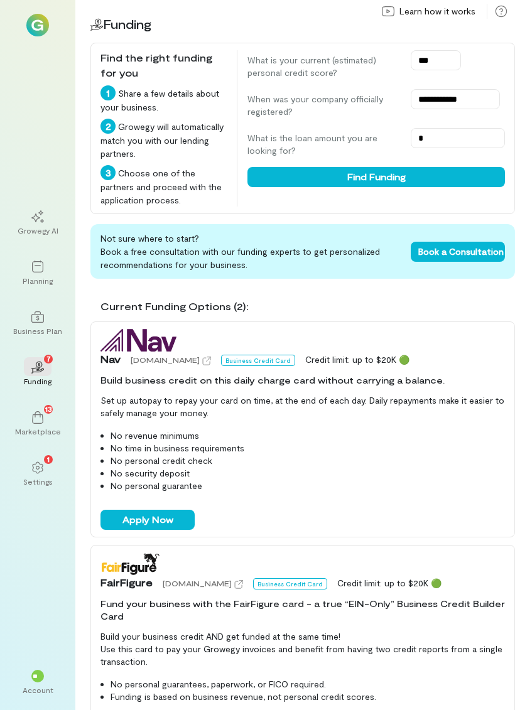
scroll to position [-1, 0]
click at [35, 321] on icon at bounding box center [37, 317] width 13 height 13
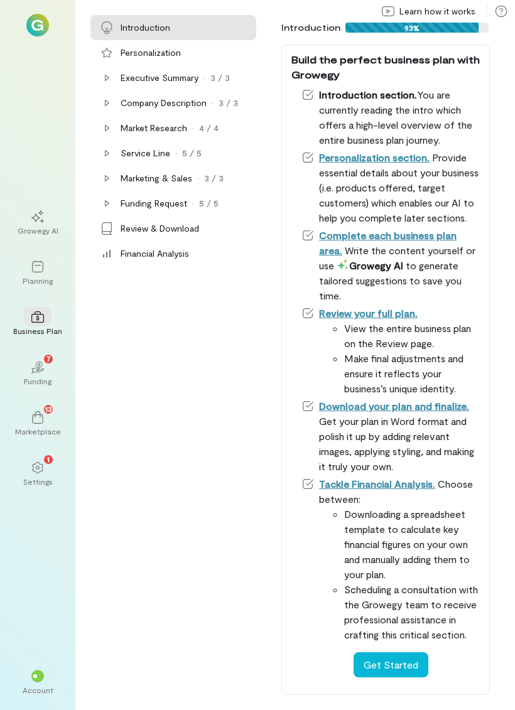
scroll to position [385, 0]
click at [132, 232] on div "Review & Download" at bounding box center [160, 228] width 78 height 13
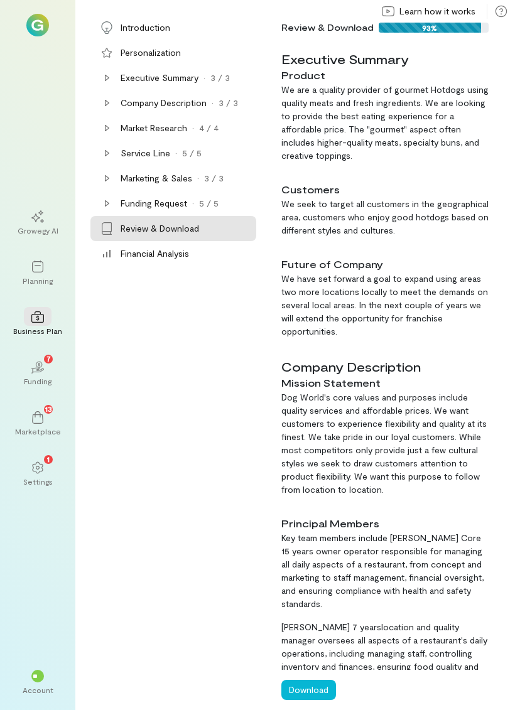
click at [318, 684] on button "Download" at bounding box center [308, 690] width 55 height 20
click at [41, 418] on icon at bounding box center [37, 417] width 13 height 13
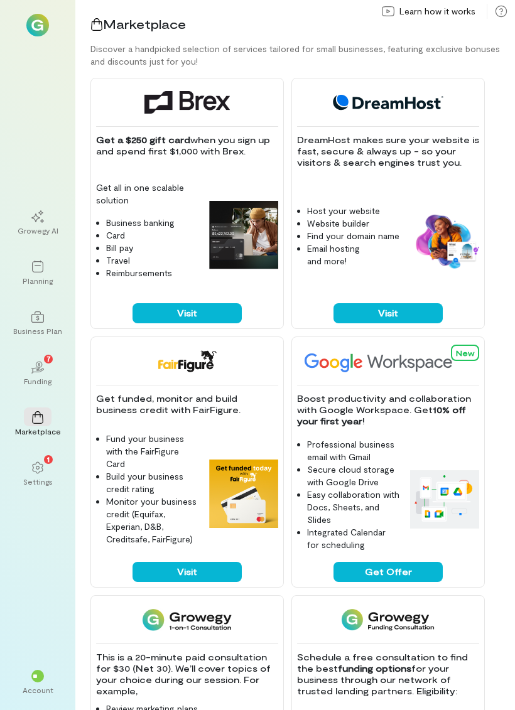
click at [38, 328] on div "Business Plan" at bounding box center [37, 331] width 49 height 10
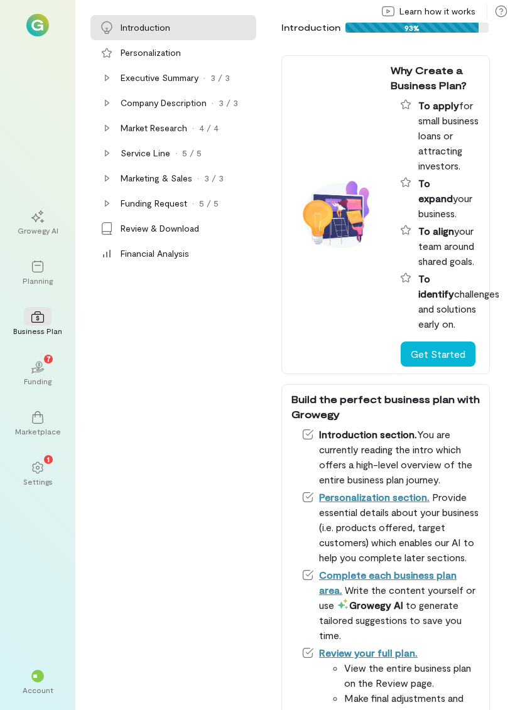
click at [126, 230] on div "Review & Download" at bounding box center [160, 228] width 78 height 13
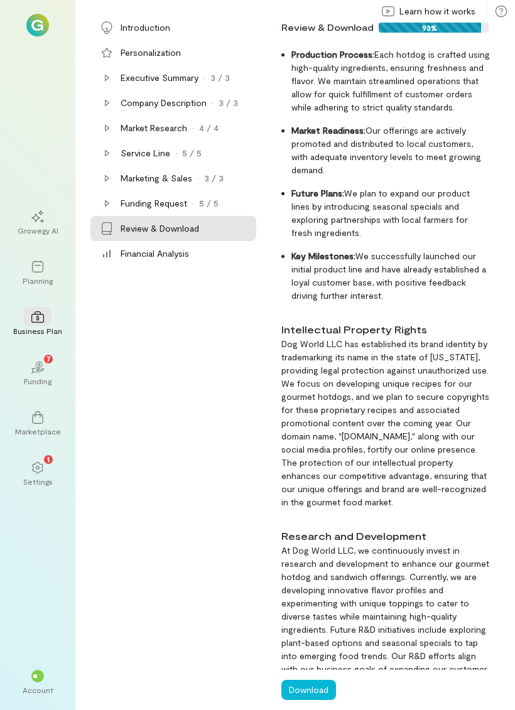
click at [323, 684] on button "Download" at bounding box center [308, 690] width 55 height 20
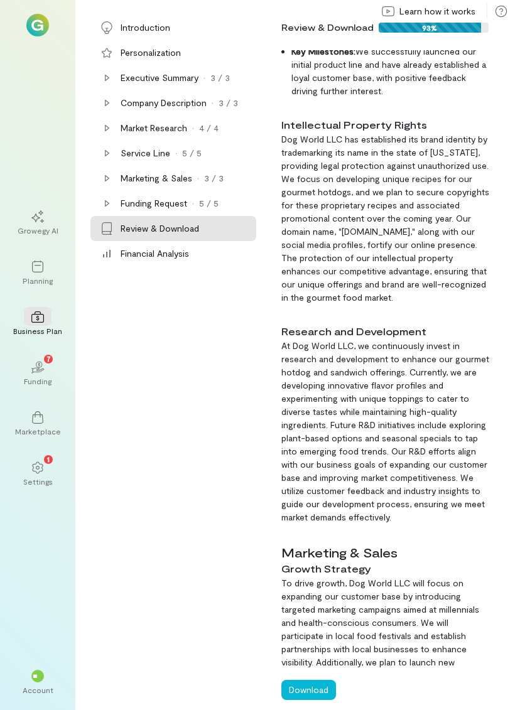
scroll to position [3371, 0]
click at [38, 276] on div "Planning" at bounding box center [38, 281] width 30 height 10
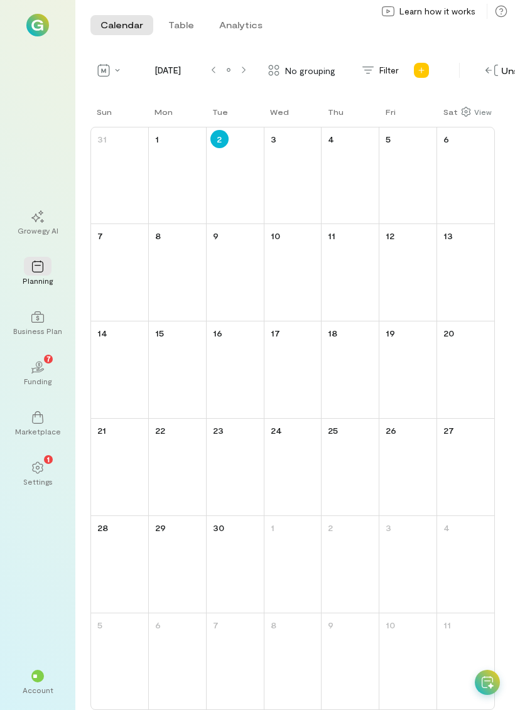
click at [40, 34] on img at bounding box center [37, 25] width 23 height 23
click at [36, 30] on img at bounding box center [37, 25] width 23 height 23
click at [41, 30] on img at bounding box center [37, 25] width 23 height 23
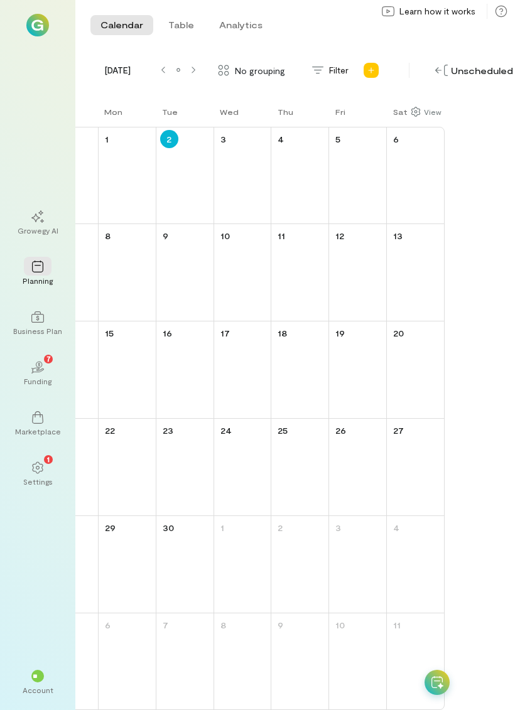
scroll to position [0, 50]
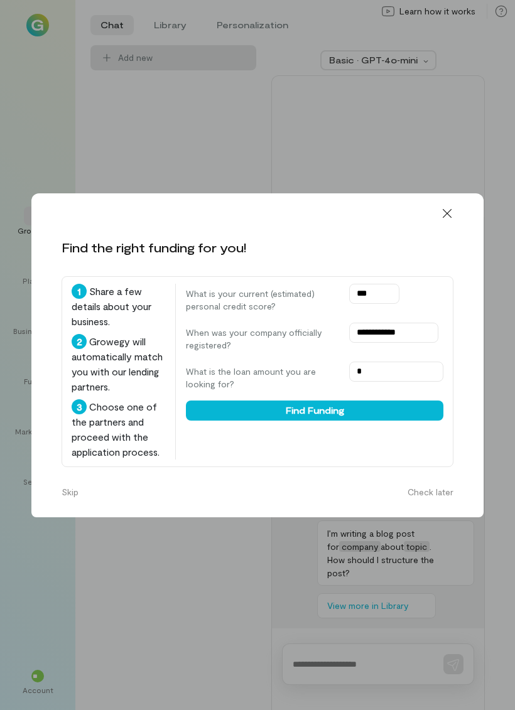
click at [453, 207] on icon at bounding box center [447, 213] width 13 height 13
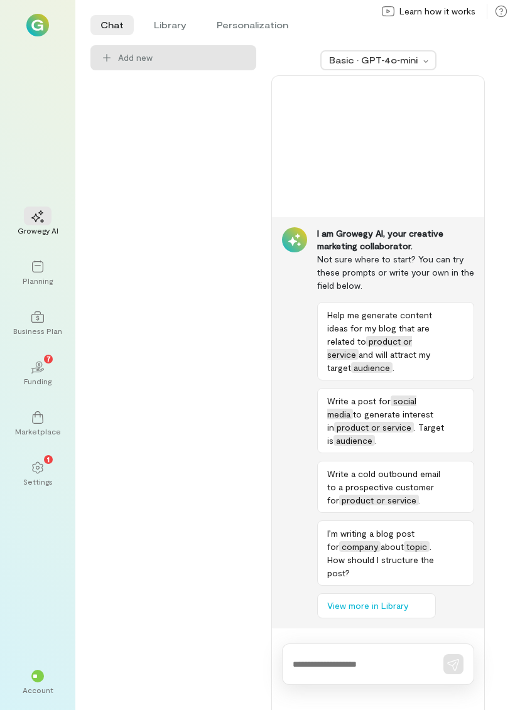
click at [35, 326] on div "Business Plan" at bounding box center [37, 331] width 49 height 10
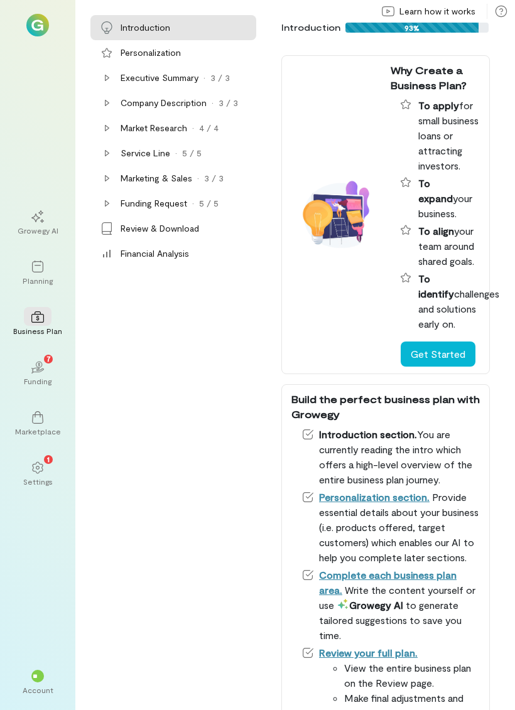
click at [134, 107] on div "Company Description" at bounding box center [164, 103] width 86 height 13
